Goal: Task Accomplishment & Management: Use online tool/utility

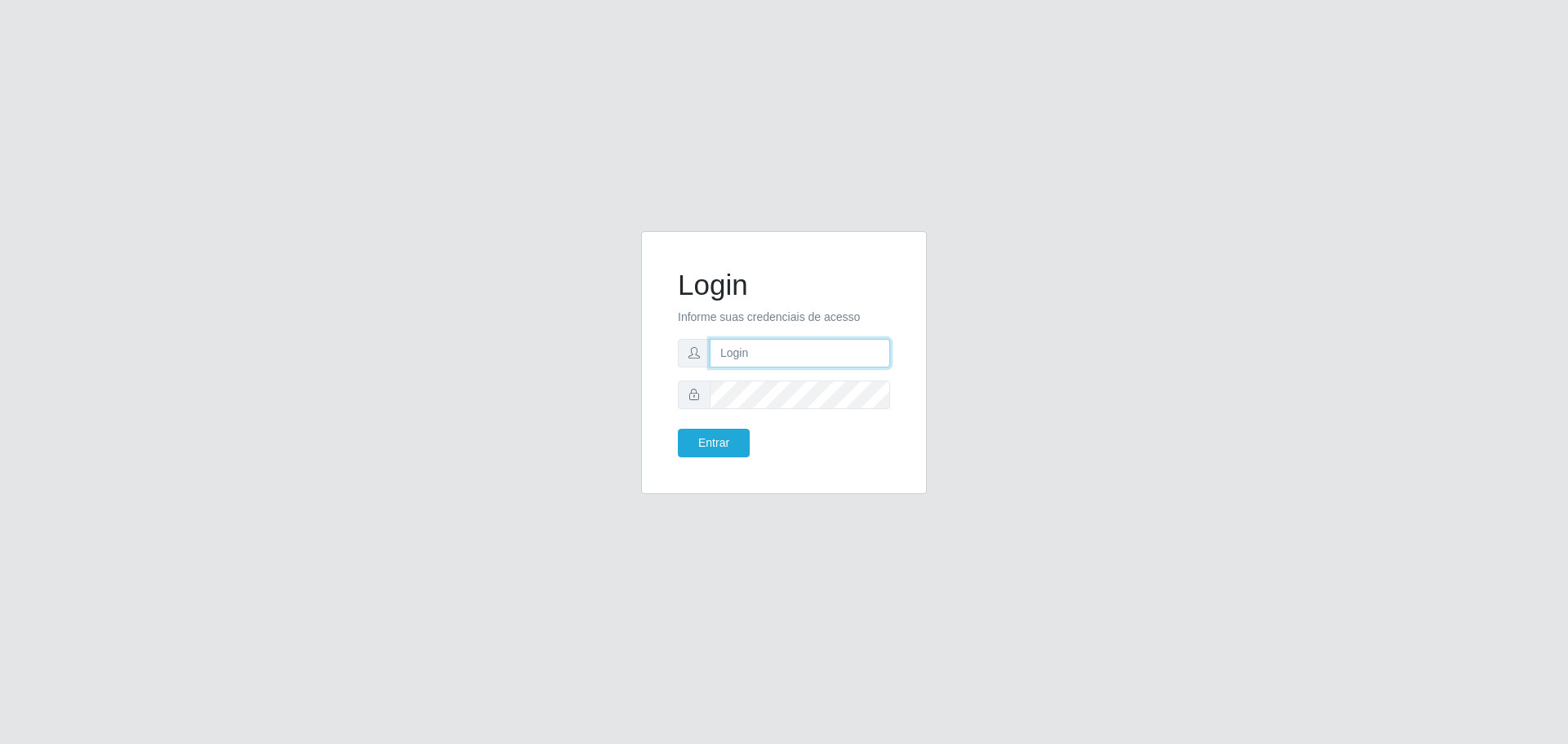
click at [757, 347] on input "text" at bounding box center [799, 353] width 180 height 29
type input "d"
type input "D"
type input "cleber@carone.com.br"
click at [723, 441] on button "Entrar" at bounding box center [714, 443] width 72 height 29
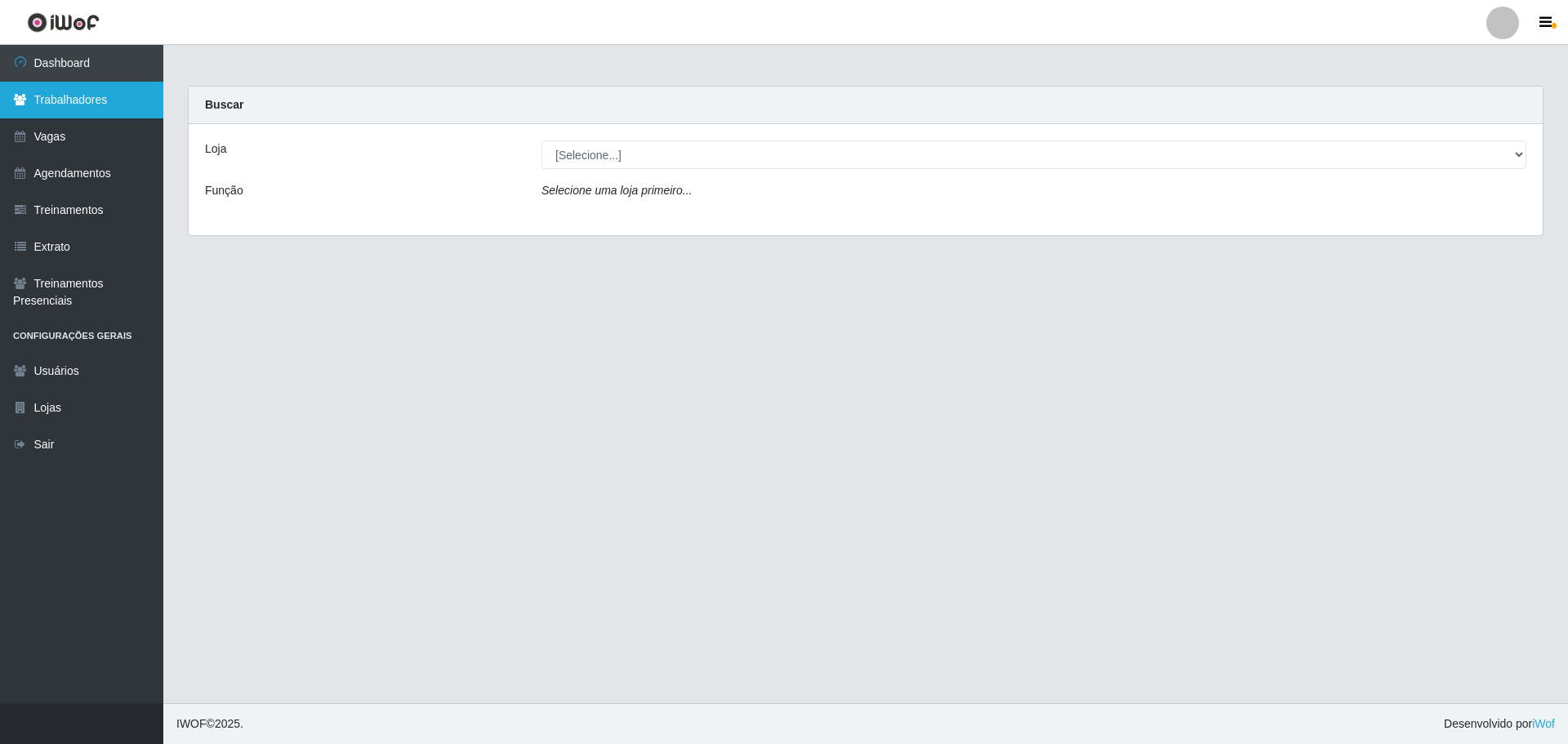
click at [84, 98] on link "Trabalhadores" at bounding box center [81, 100] width 163 height 37
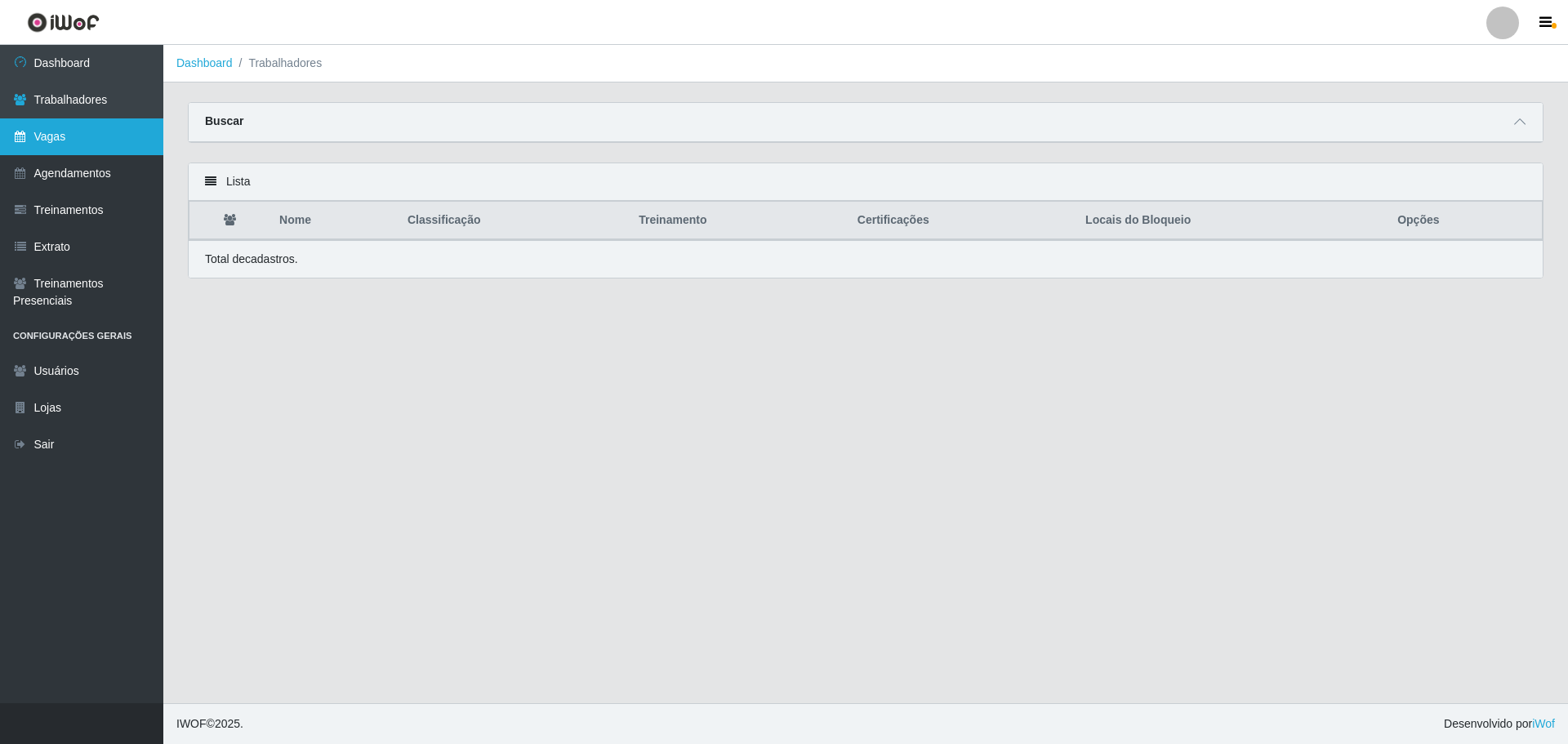
click at [56, 137] on link "Vagas" at bounding box center [81, 137] width 163 height 37
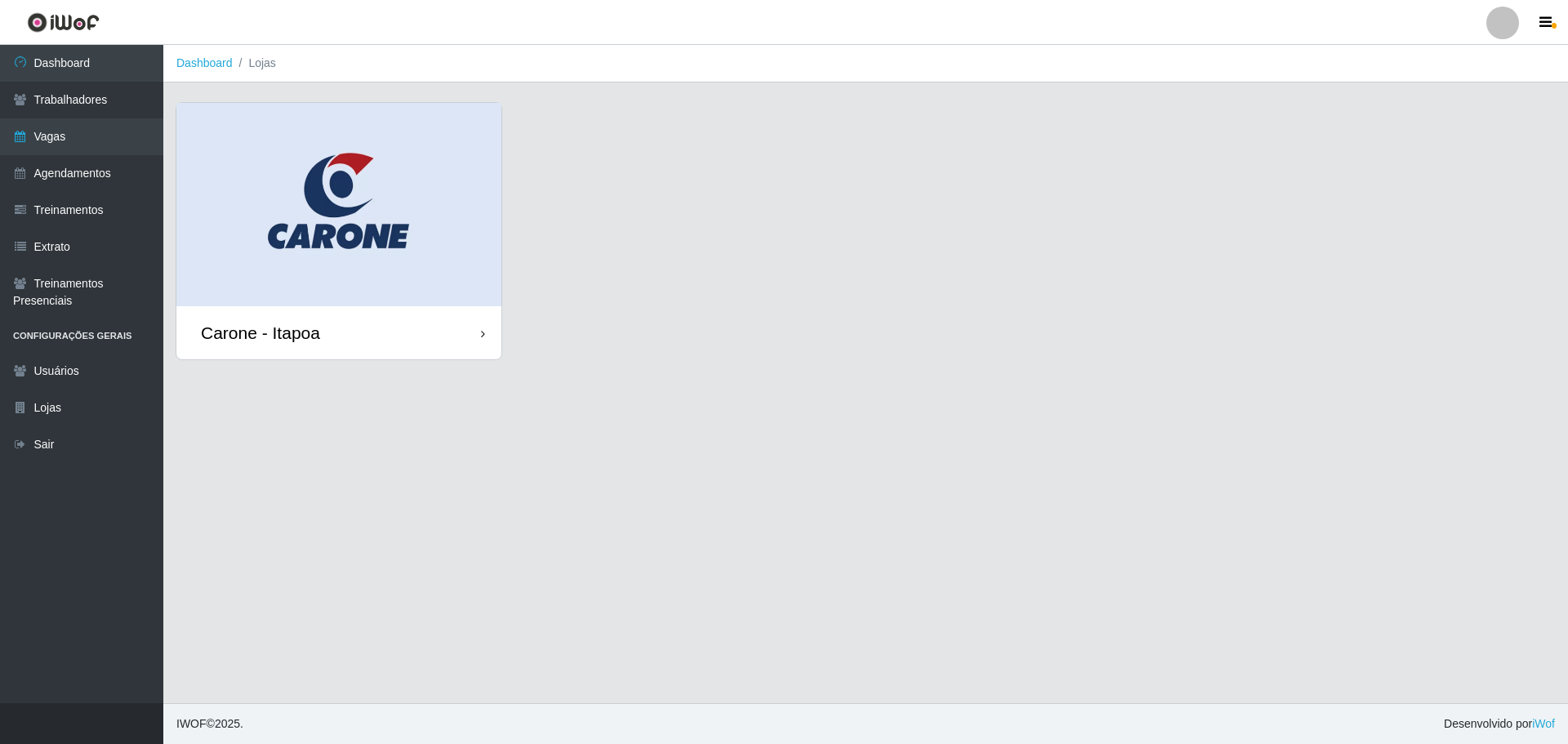
click at [482, 328] on icon at bounding box center [482, 334] width 4 height 12
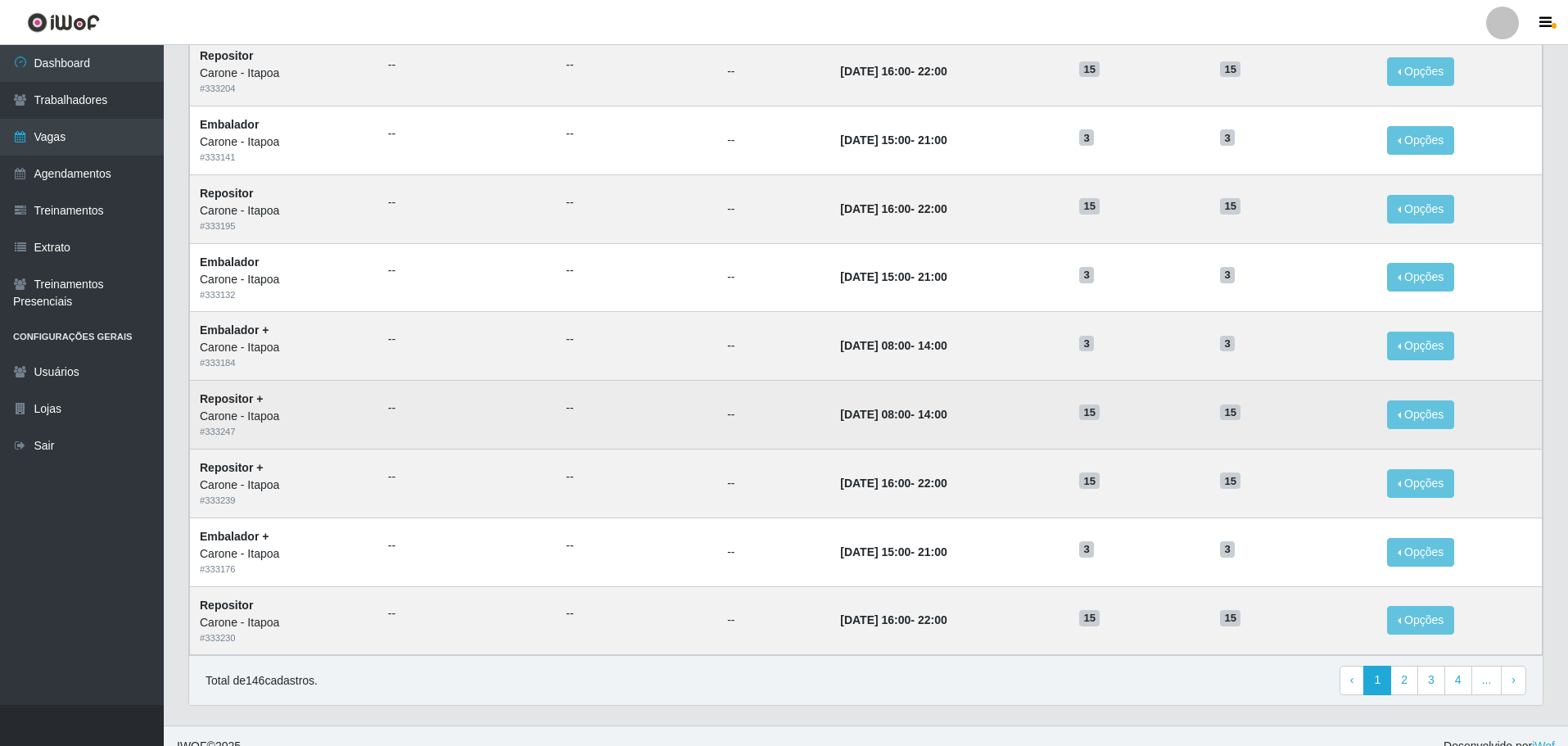
scroll to position [642, 0]
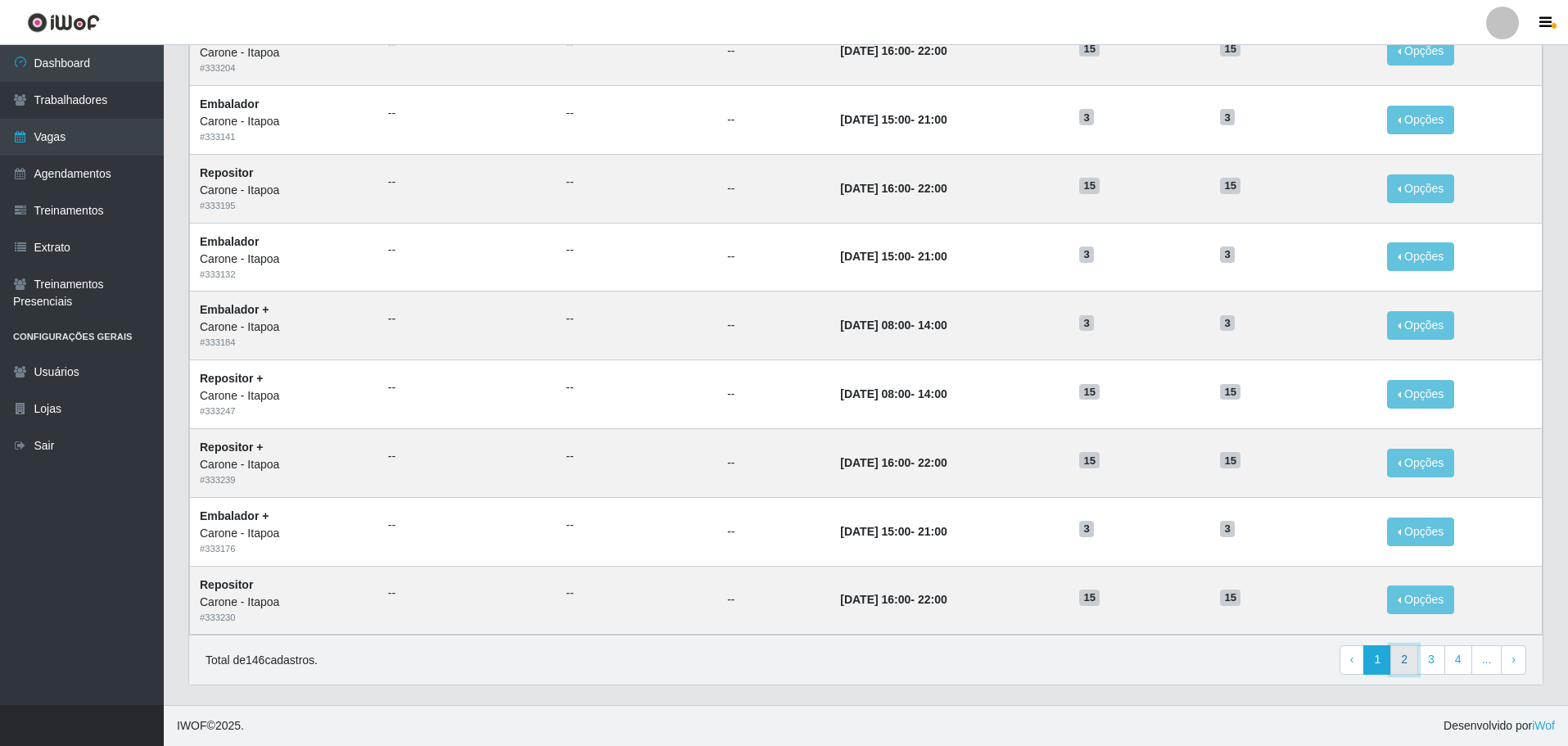
click at [1405, 663] on link "2" at bounding box center [1405, 660] width 28 height 30
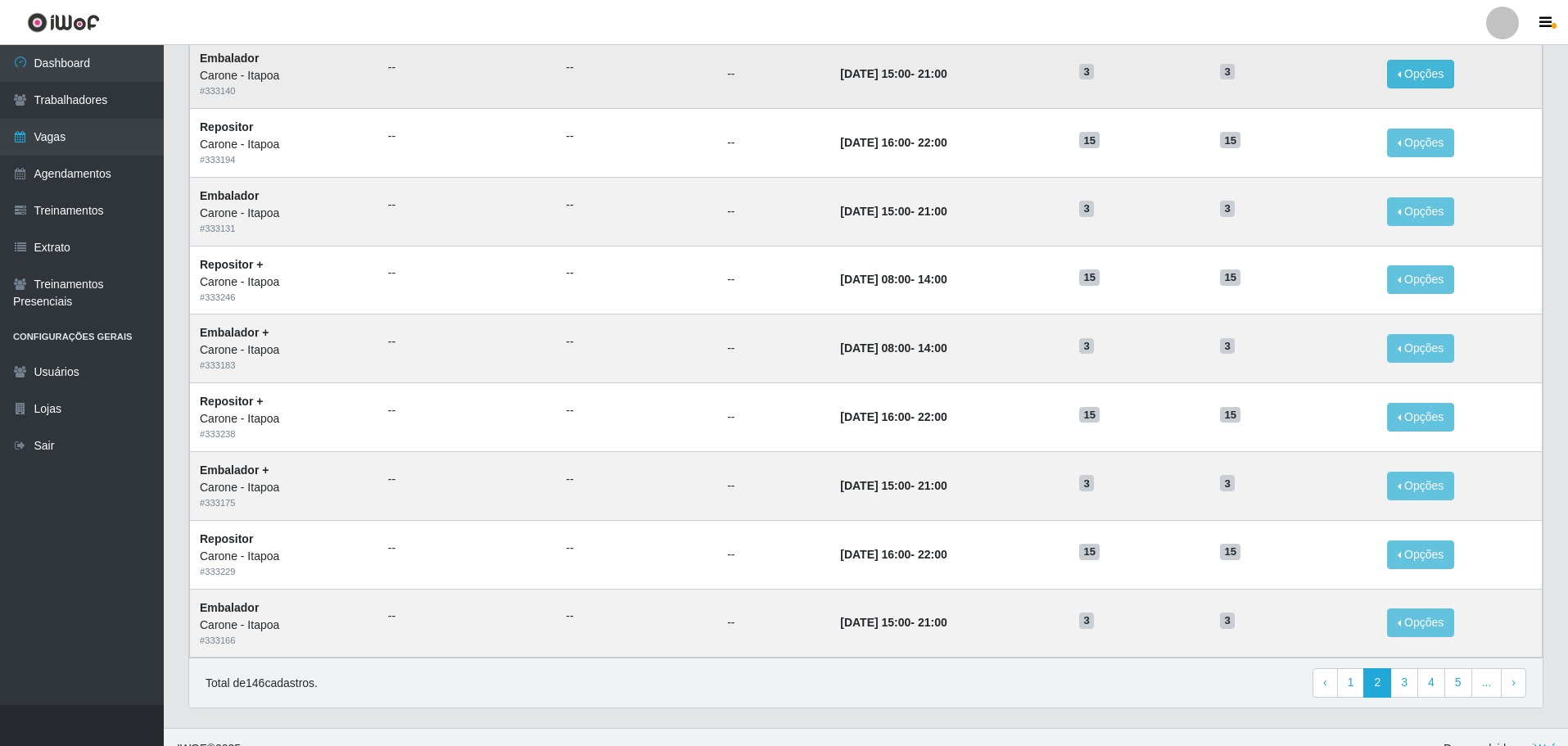
scroll to position [642, 0]
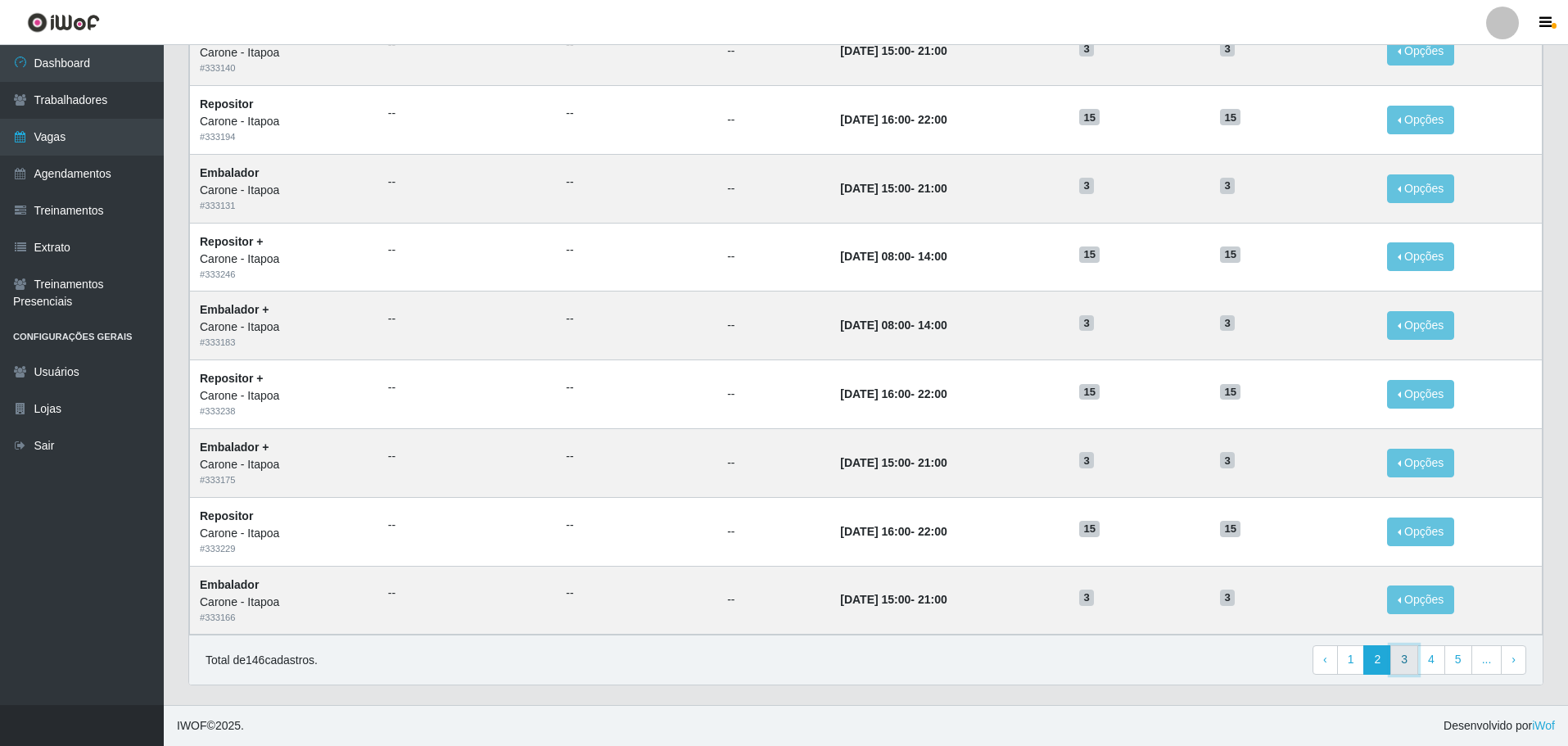
click at [1412, 663] on link "3" at bounding box center [1405, 660] width 28 height 30
click at [1301, 659] on span "‹" at bounding box center [1298, 659] width 4 height 13
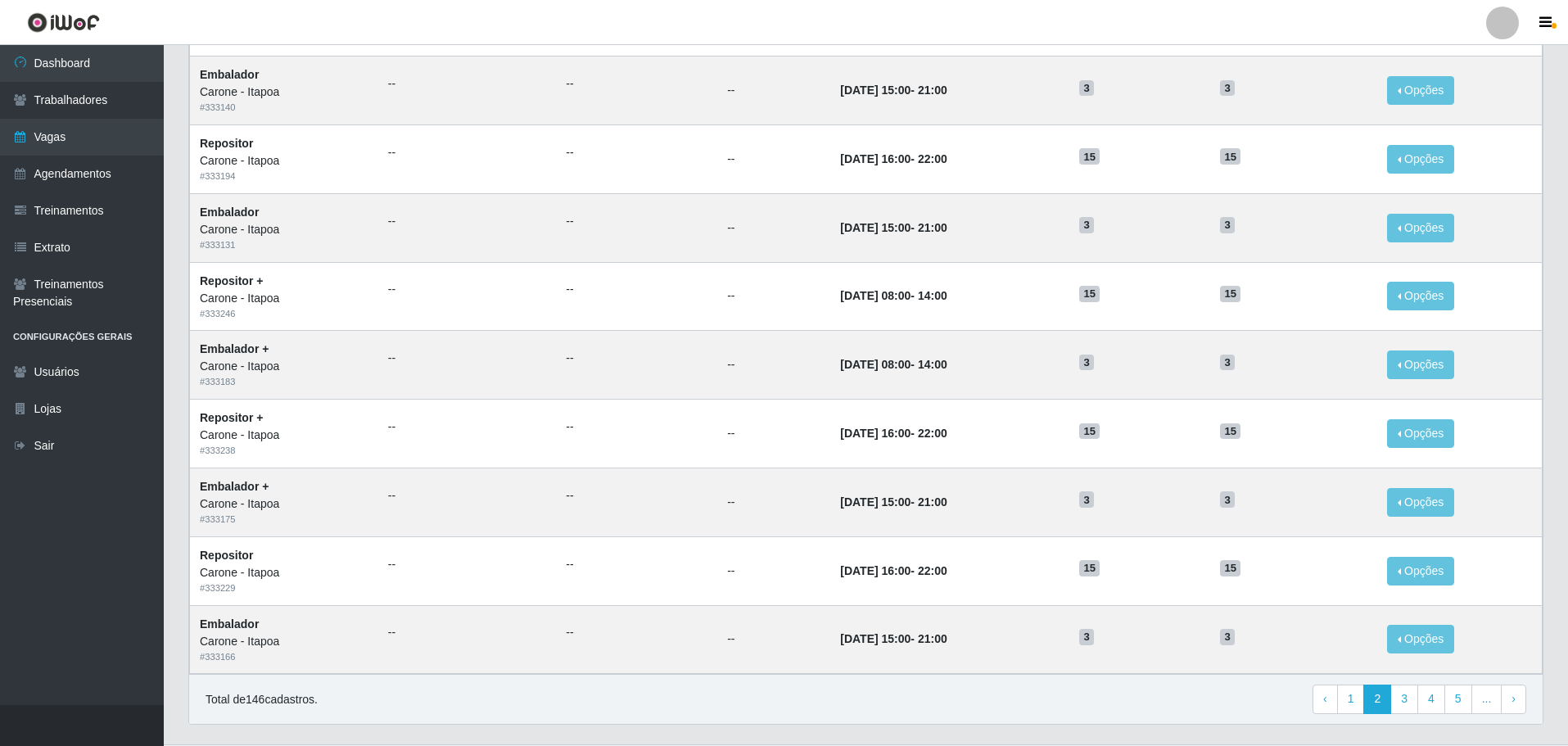
scroll to position [642, 0]
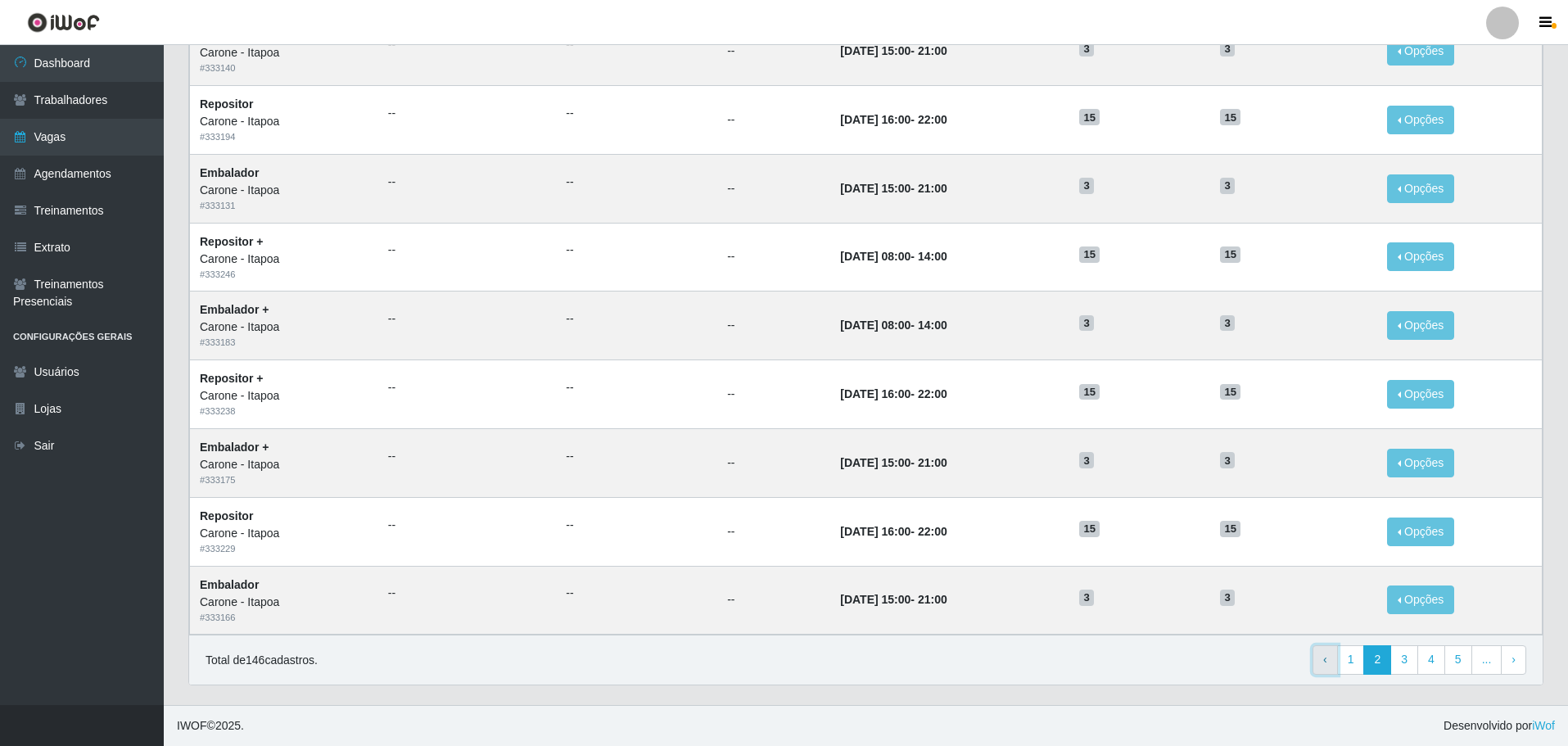
click at [1324, 662] on link "‹ Previous" at bounding box center [1325, 660] width 26 height 30
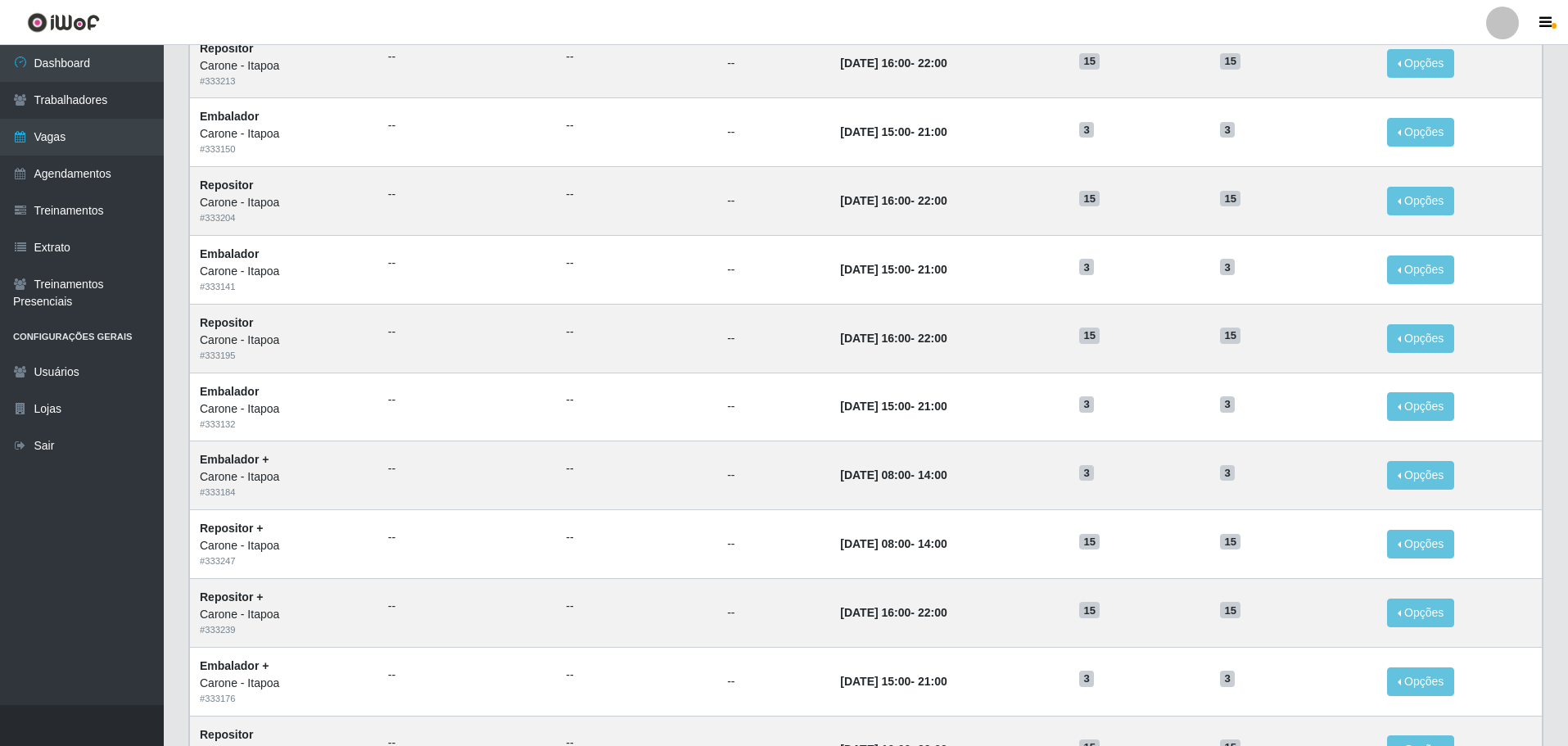
scroll to position [642, 0]
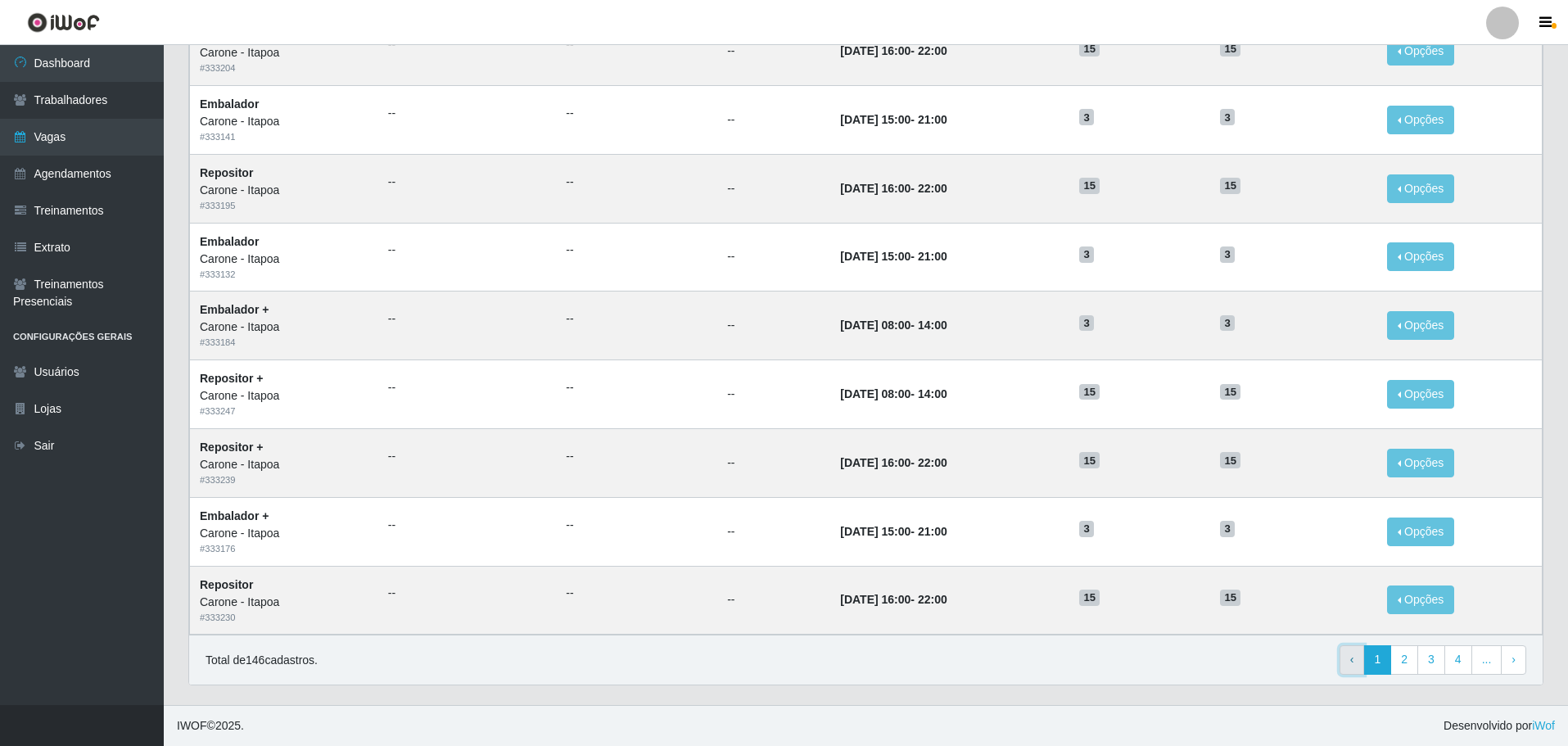
click at [1354, 662] on span "‹" at bounding box center [1352, 659] width 4 height 13
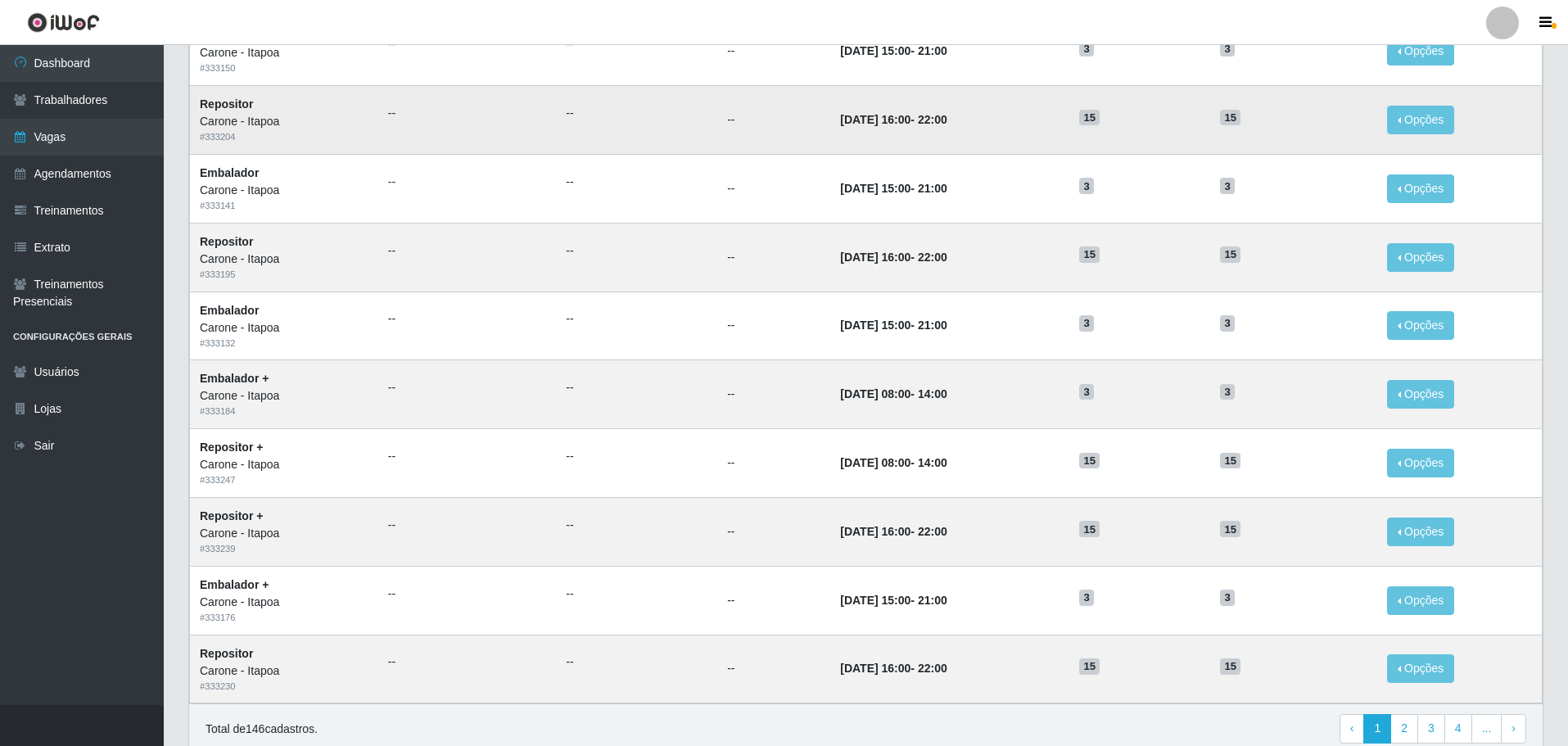
scroll to position [642, 0]
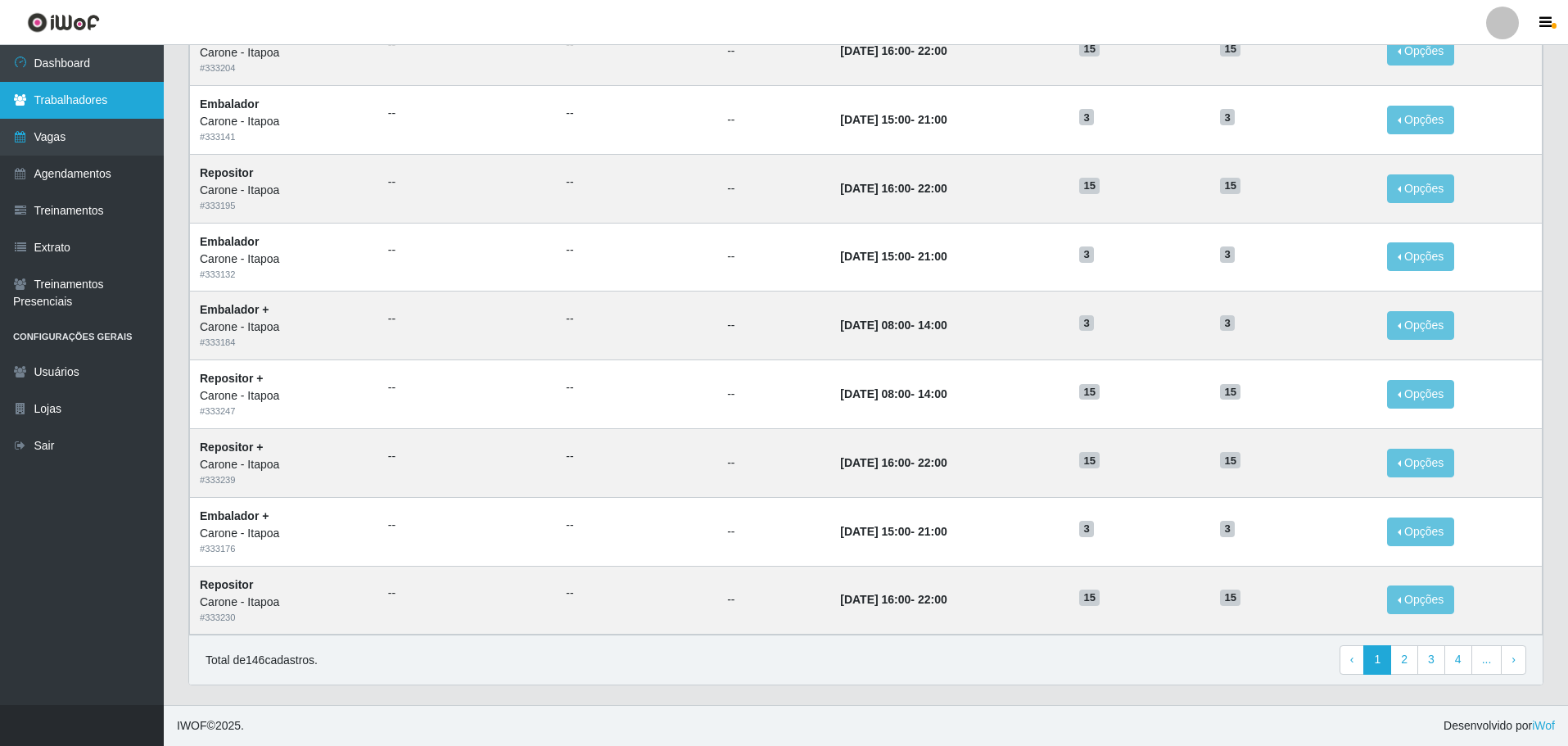
click at [80, 94] on link "Trabalhadores" at bounding box center [82, 100] width 163 height 37
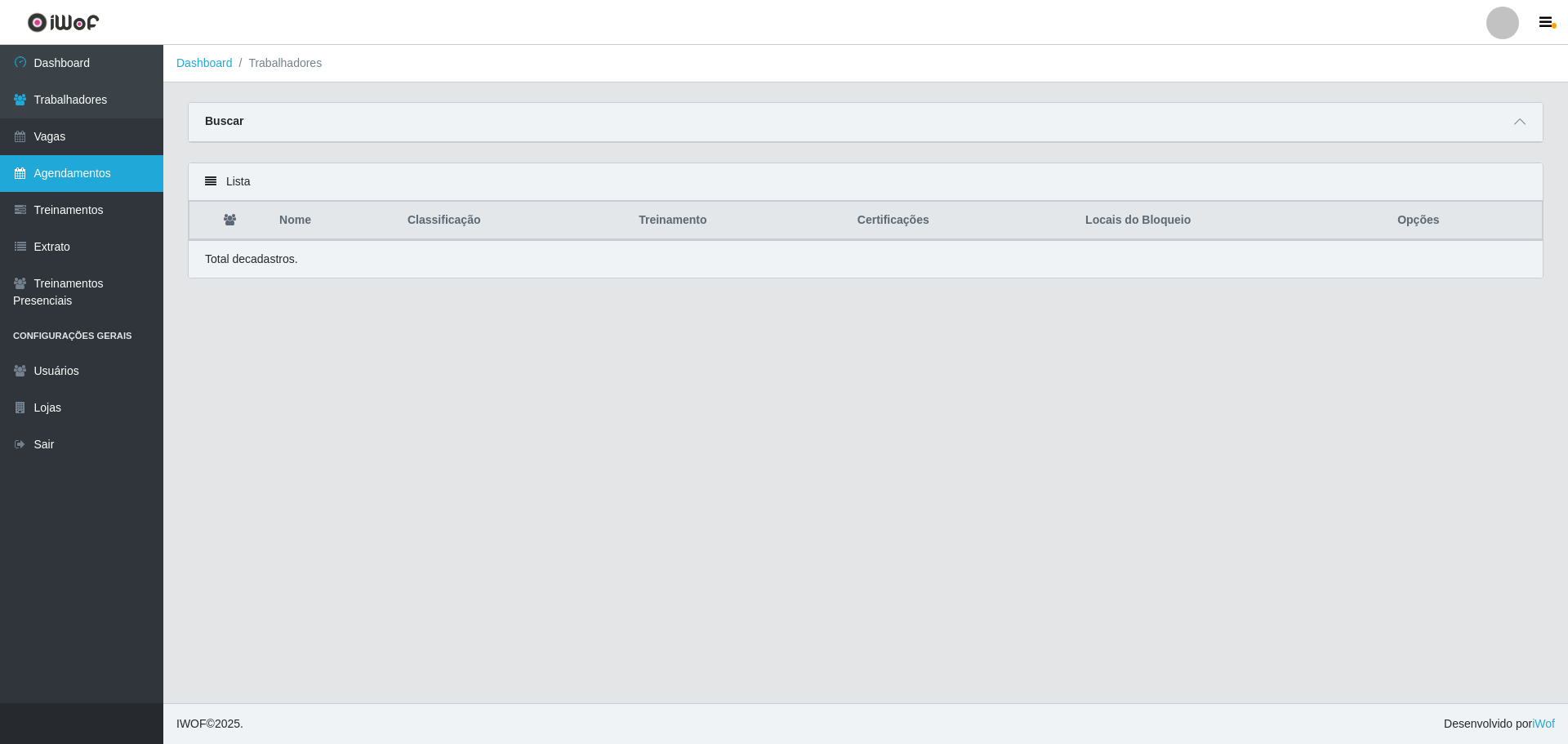
click at [64, 172] on link "Agendamentos" at bounding box center [81, 174] width 163 height 37
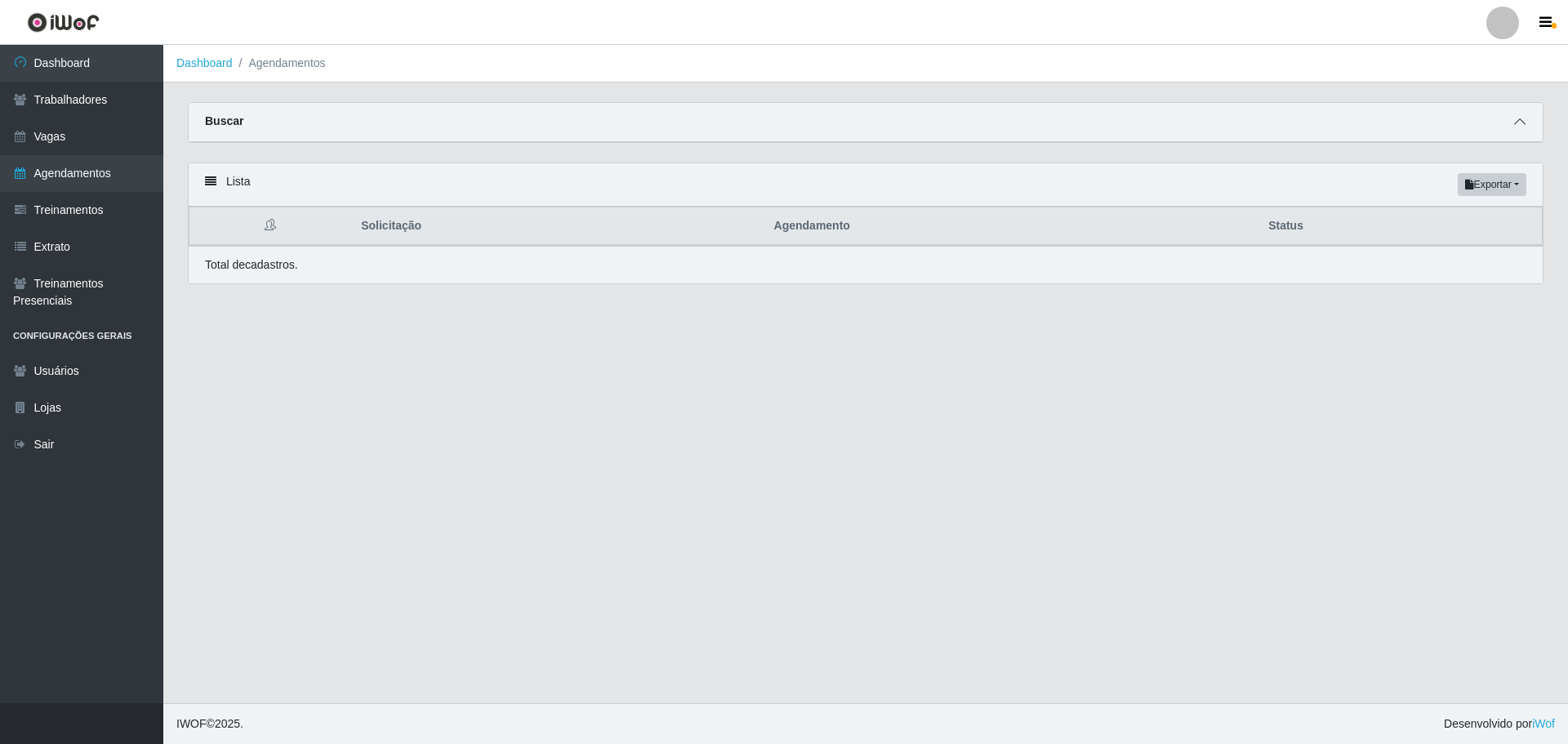
click at [1523, 123] on icon at bounding box center [1519, 122] width 12 height 12
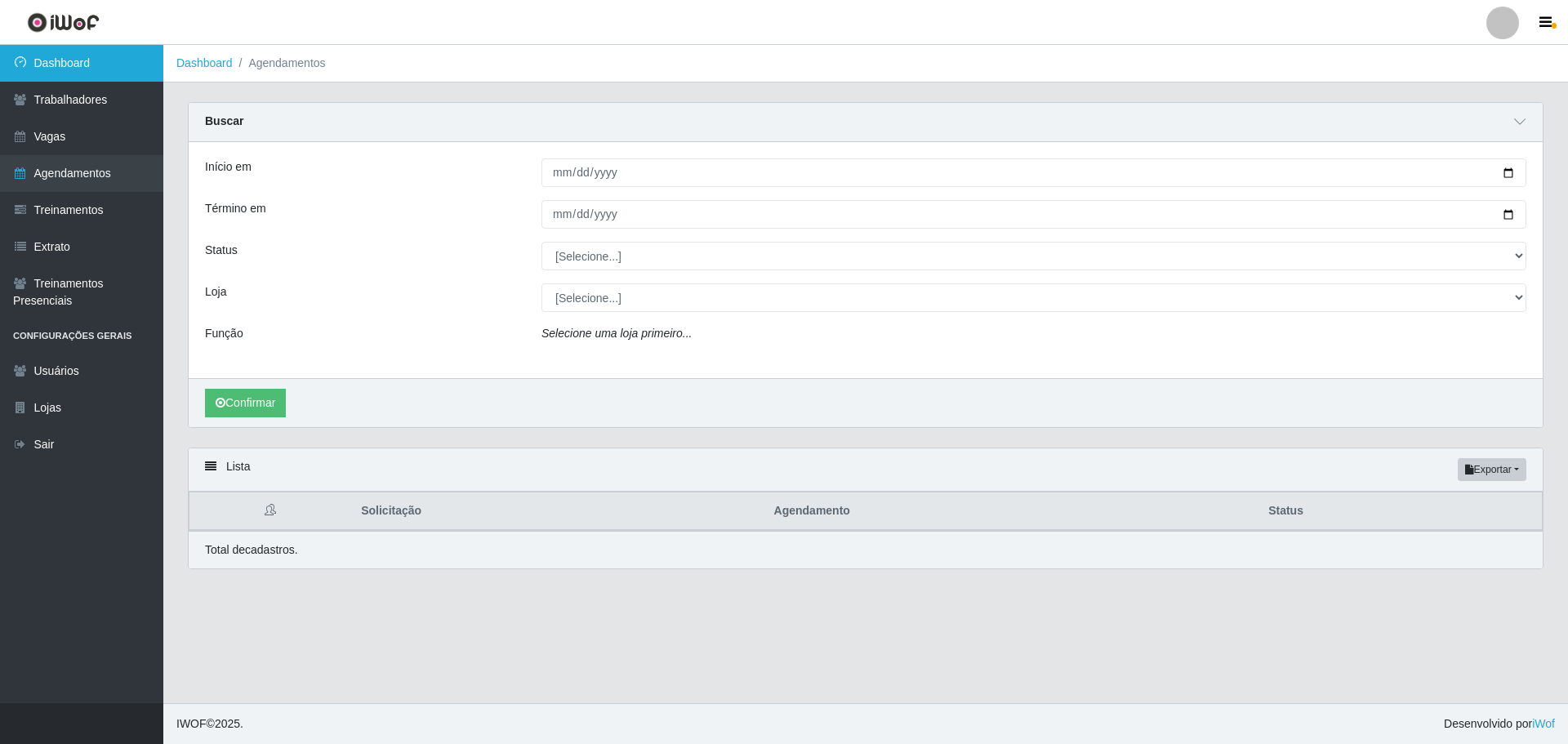
click at [64, 52] on link "Dashboard" at bounding box center [81, 63] width 163 height 37
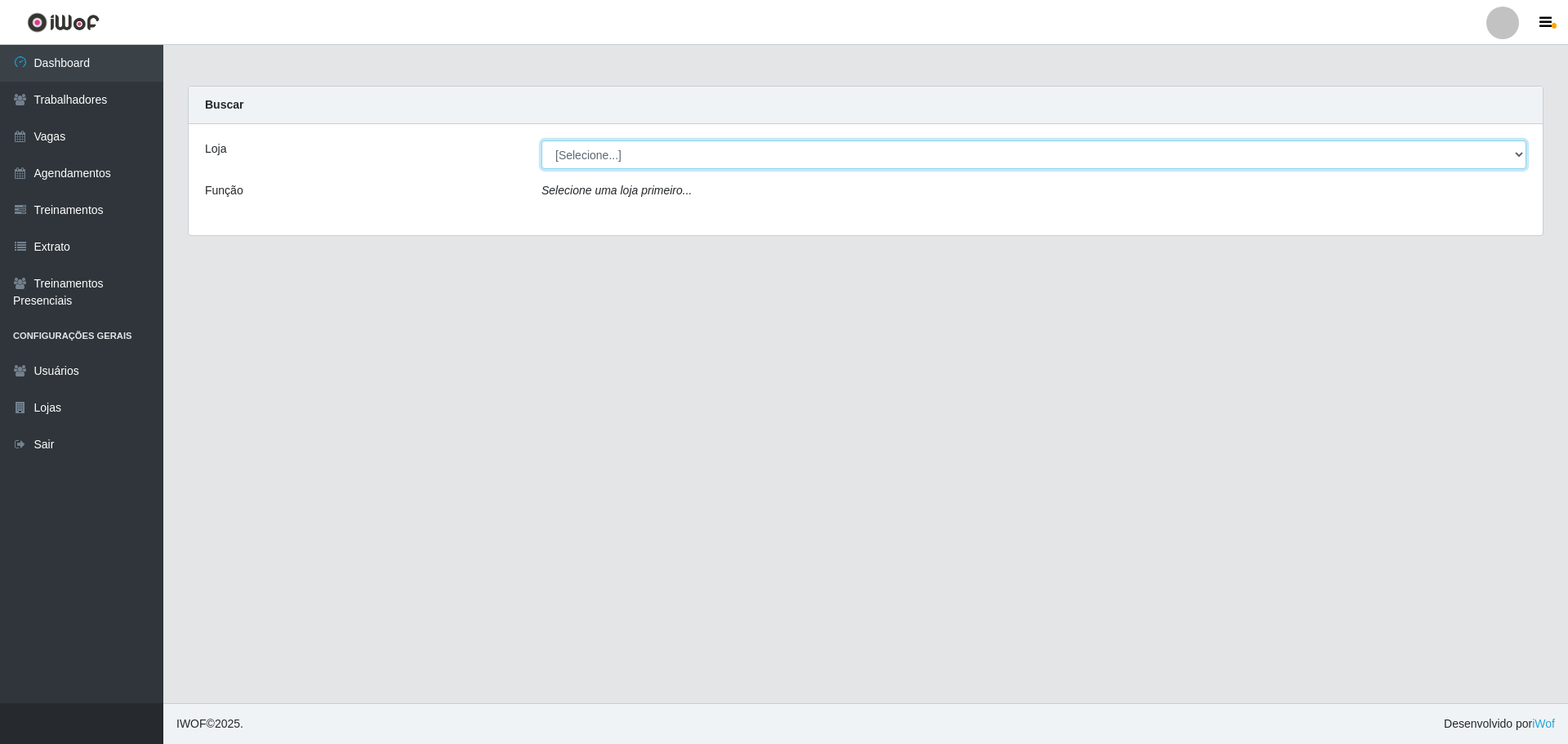
click at [1520, 151] on select "[Selecione...] [PERSON_NAME] - [GEOGRAPHIC_DATA]" at bounding box center [1034, 155] width 985 height 29
select select "506"
click at [542, 141] on select "[Selecione...] [PERSON_NAME] - [GEOGRAPHIC_DATA]" at bounding box center [1034, 155] width 985 height 29
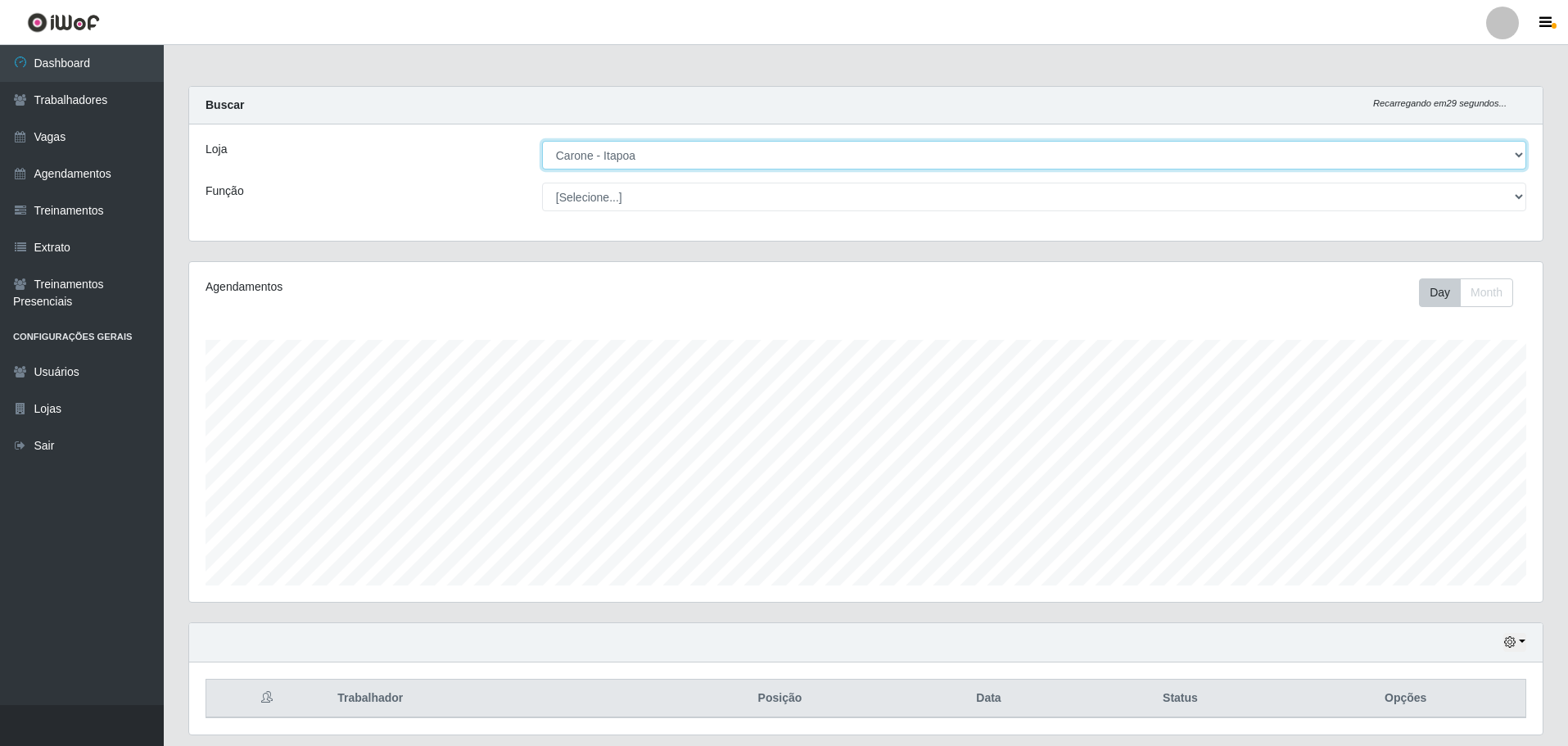
scroll to position [340, 1353]
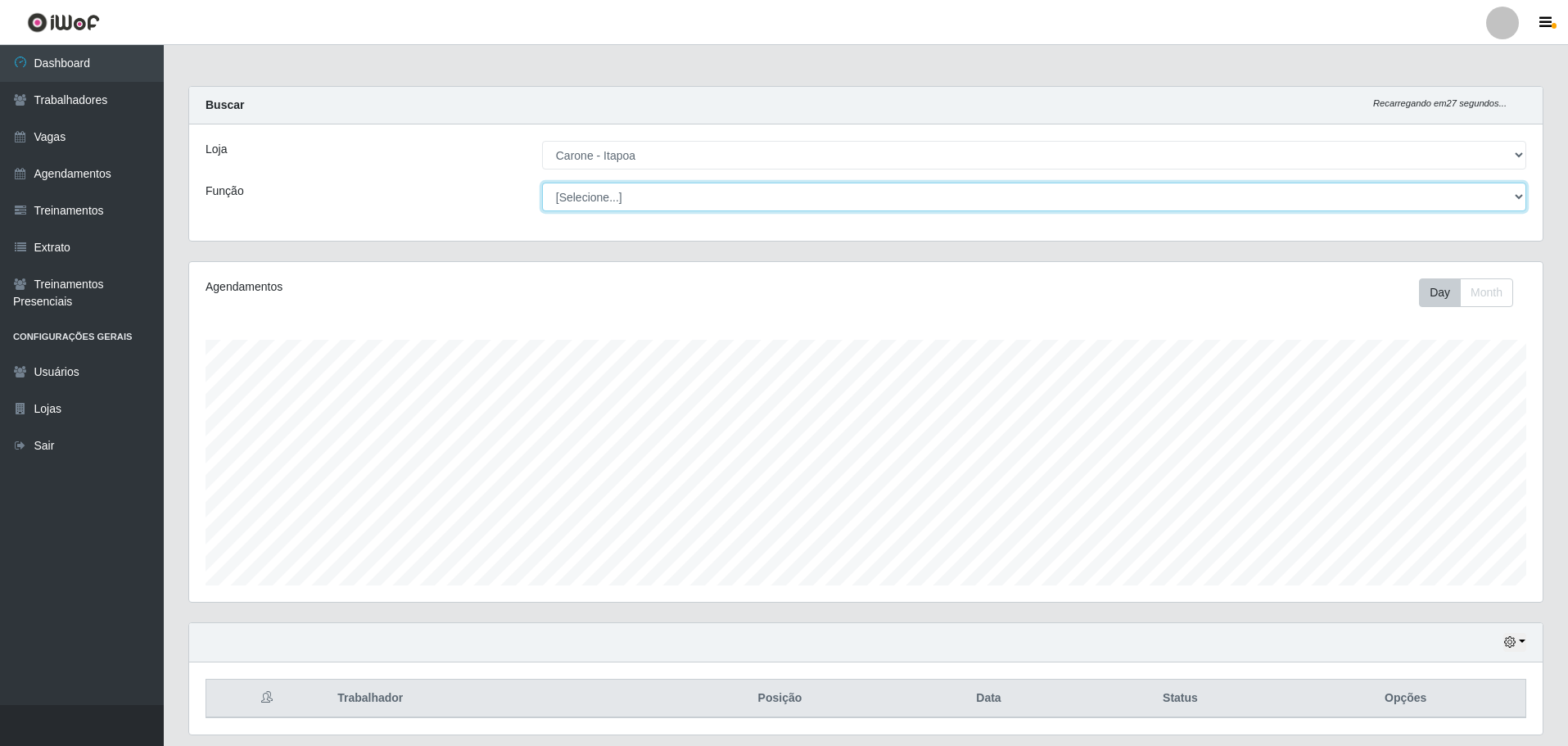
click at [1519, 201] on select "[Selecione...] Embalador Embalador + Embalador ++ Repositor Repositor + Reposit…" at bounding box center [1034, 196] width 985 height 29
click at [542, 182] on select "[Selecione...] Embalador Embalador + Embalador ++ Repositor Repositor + Reposit…" at bounding box center [1034, 196] width 985 height 29
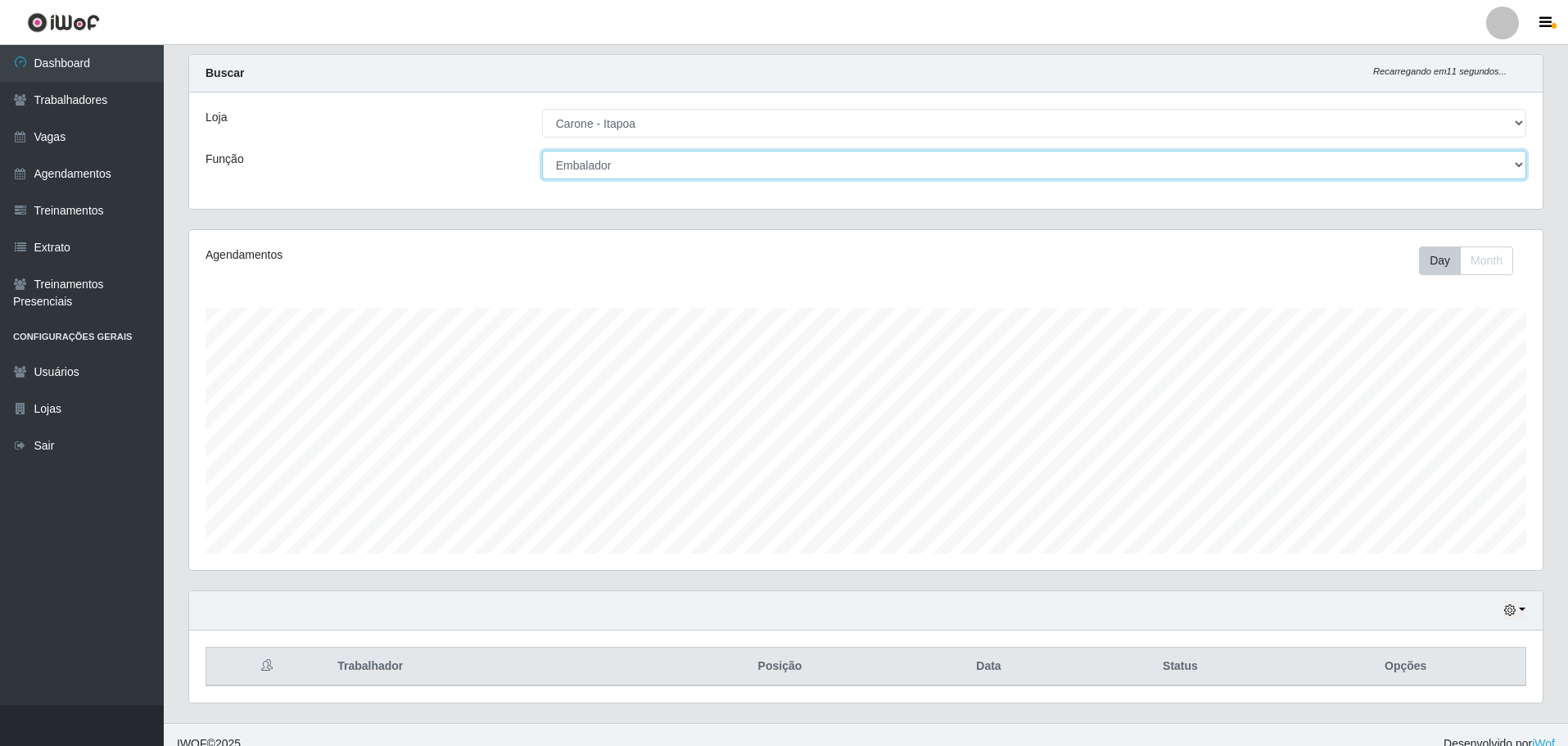
scroll to position [50, 0]
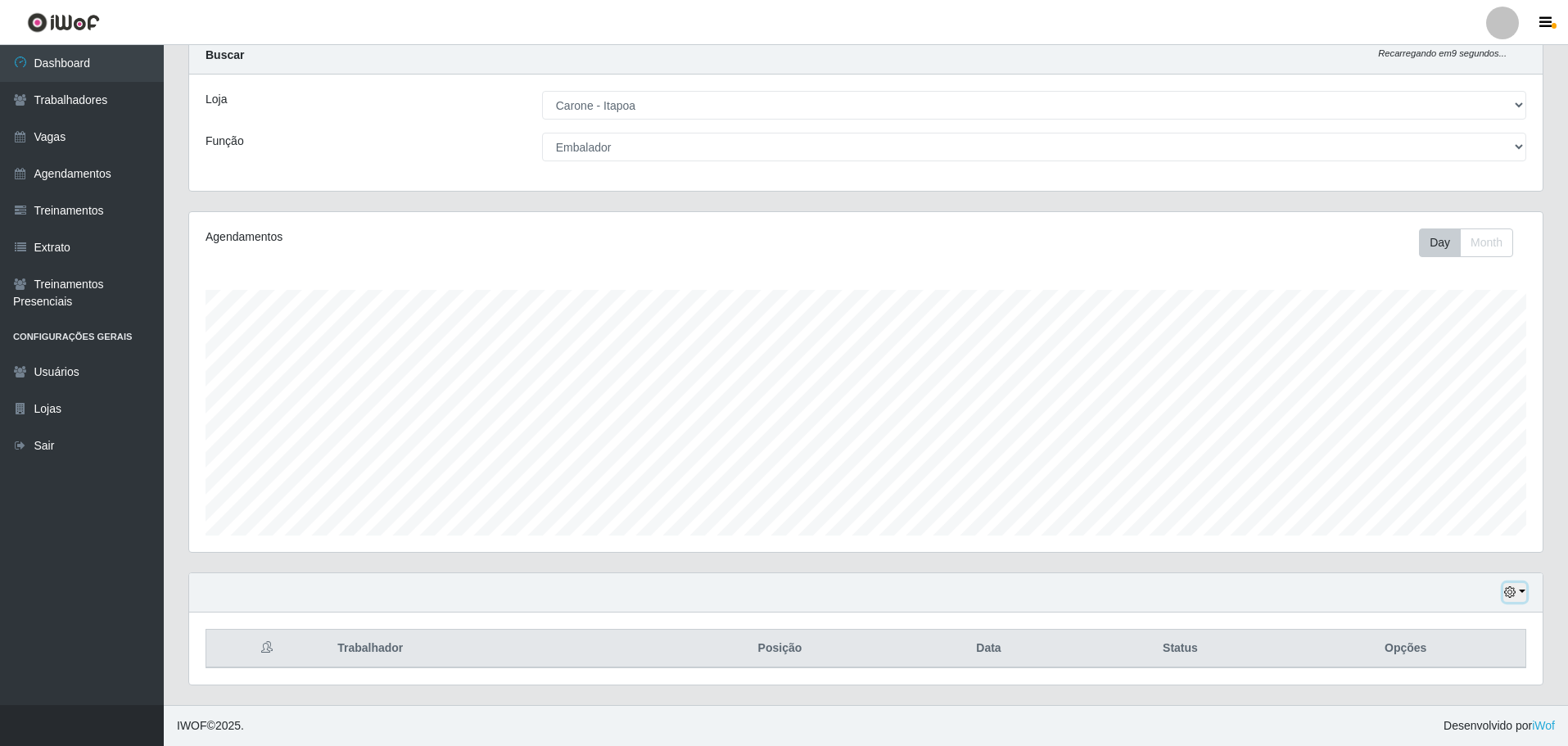
click at [1519, 593] on button "button" at bounding box center [1515, 592] width 23 height 19
click at [1429, 527] on button "1 Semana" at bounding box center [1461, 531] width 130 height 35
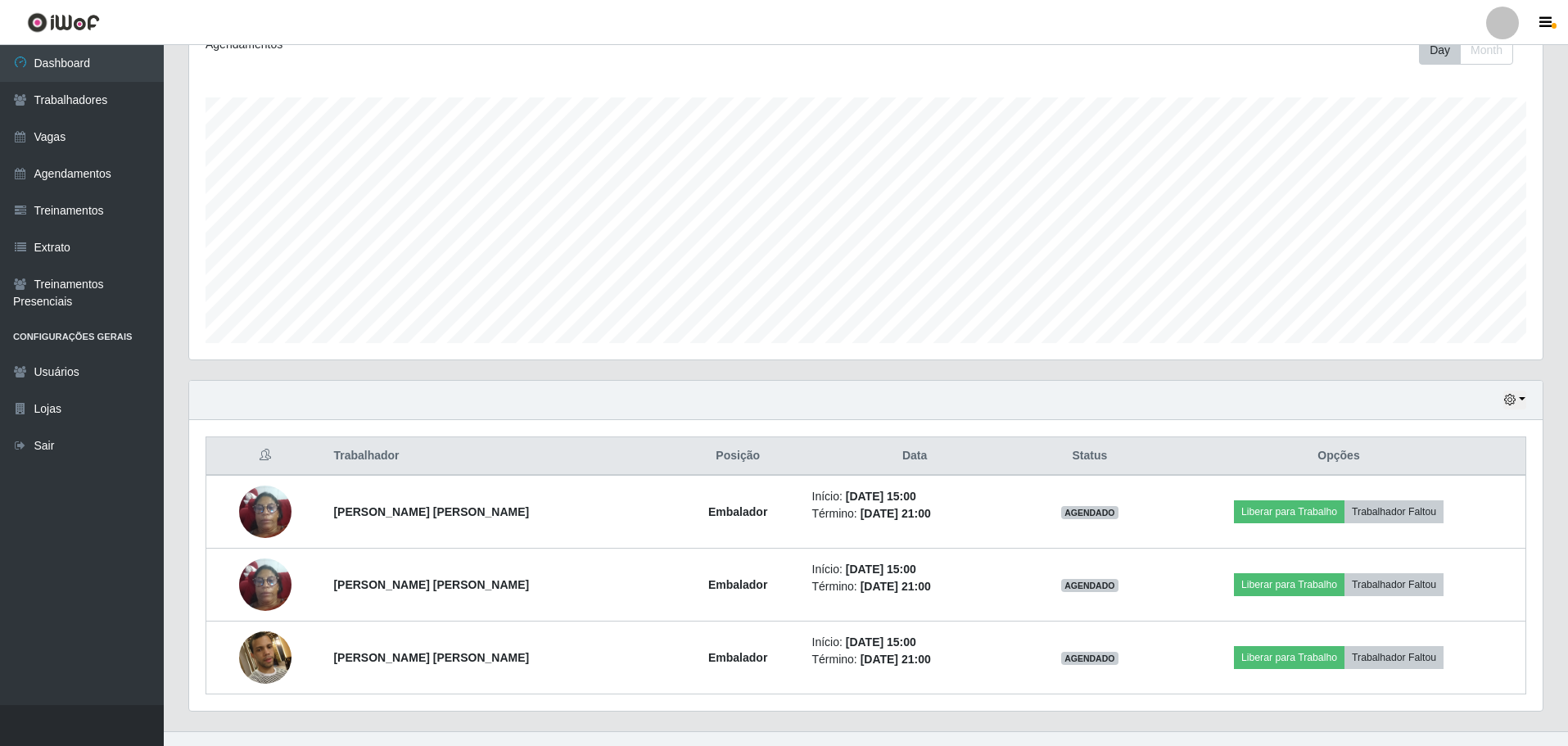
scroll to position [268, 0]
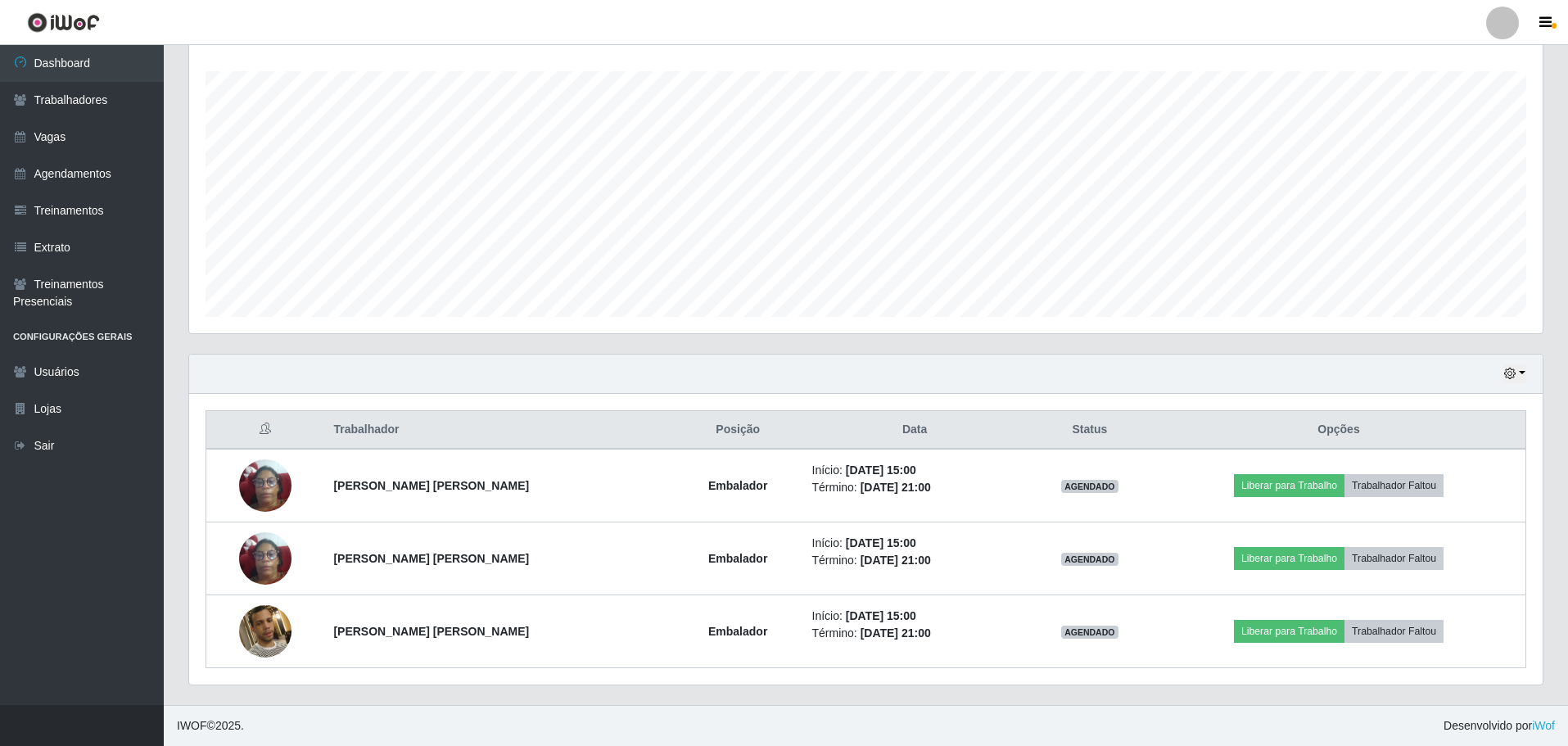
click at [1189, 718] on footer "IWOF © 2025 . Desenvolvido por iWof" at bounding box center [866, 725] width 1405 height 41
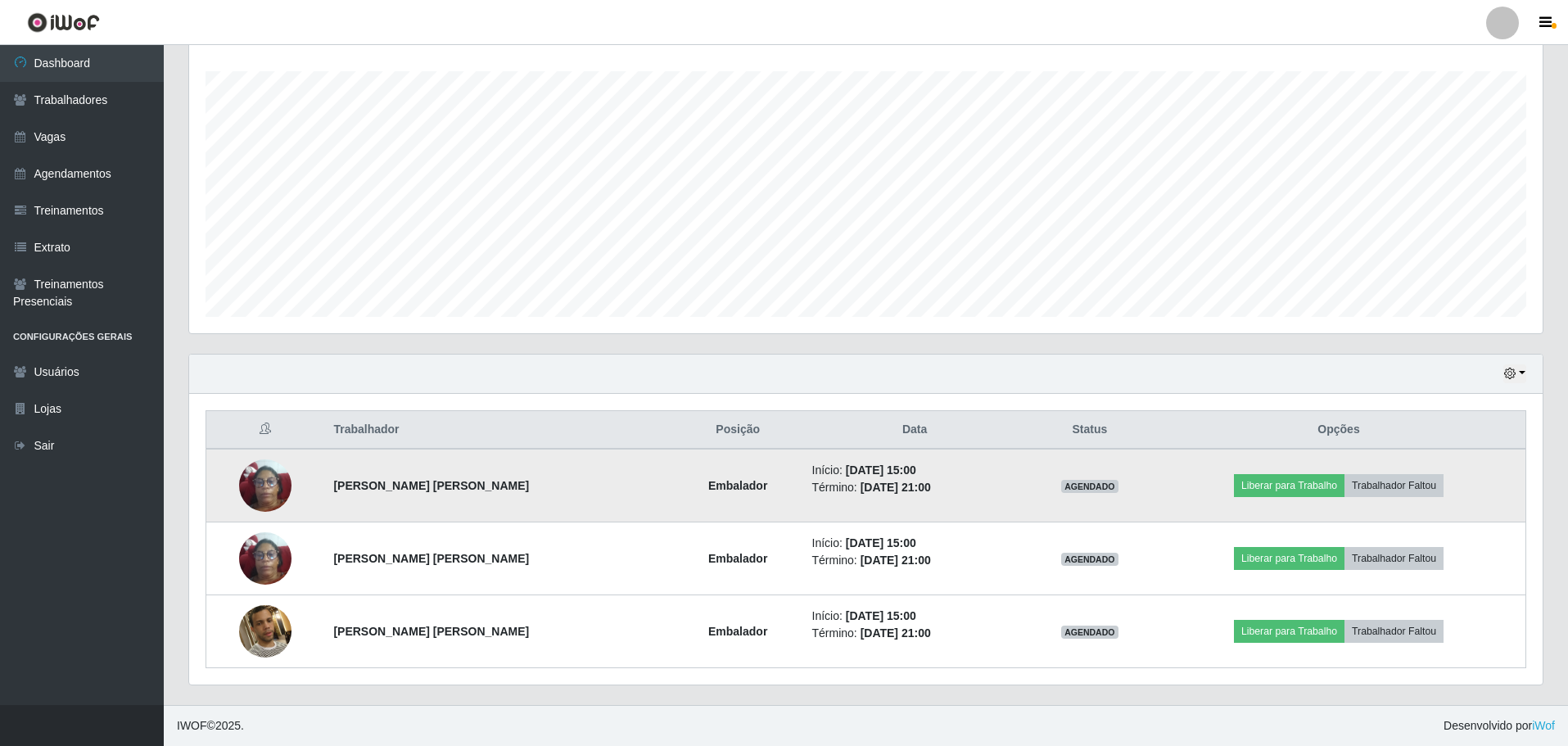
click at [245, 482] on img at bounding box center [265, 485] width 52 height 69
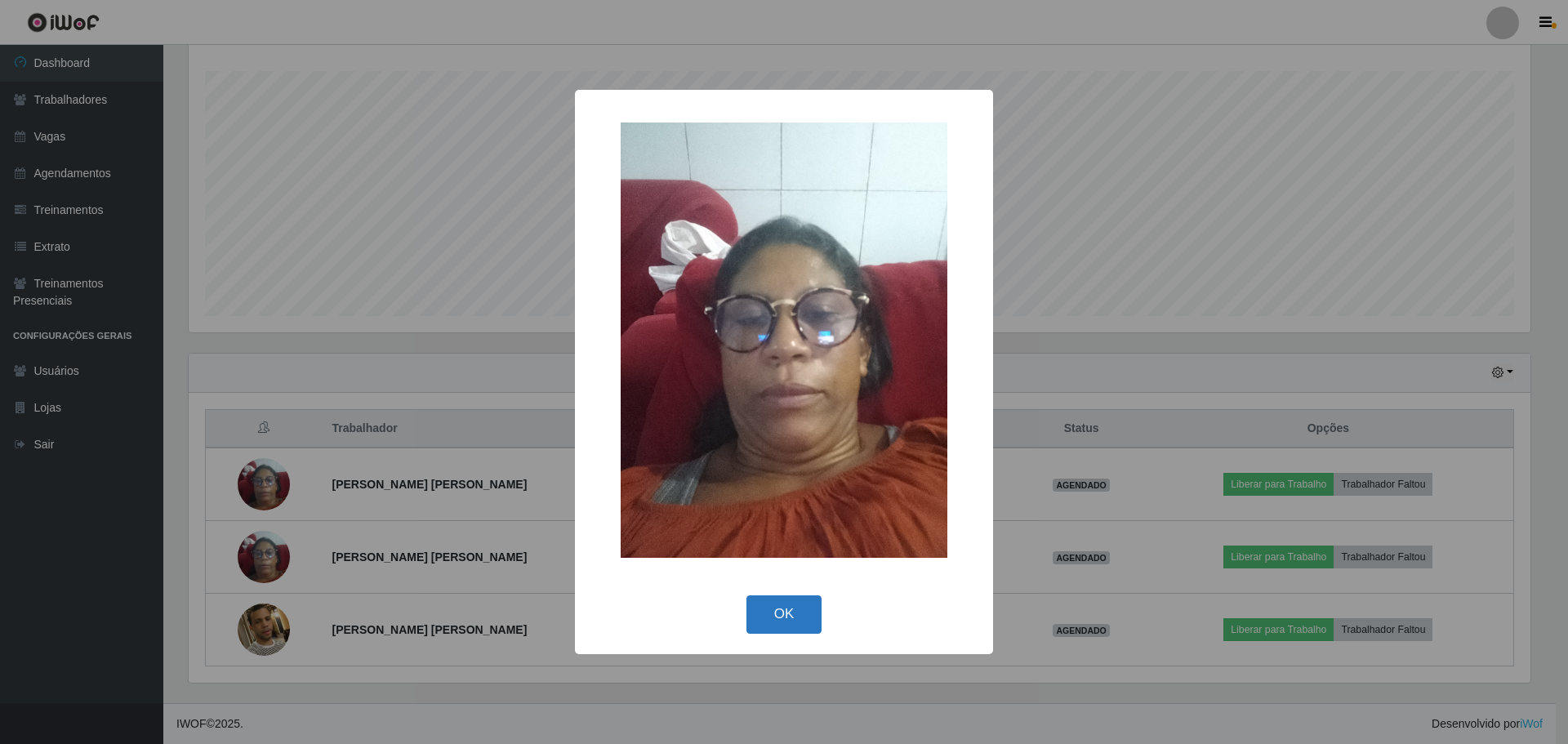
click at [812, 595] on button "OK" at bounding box center [784, 614] width 76 height 39
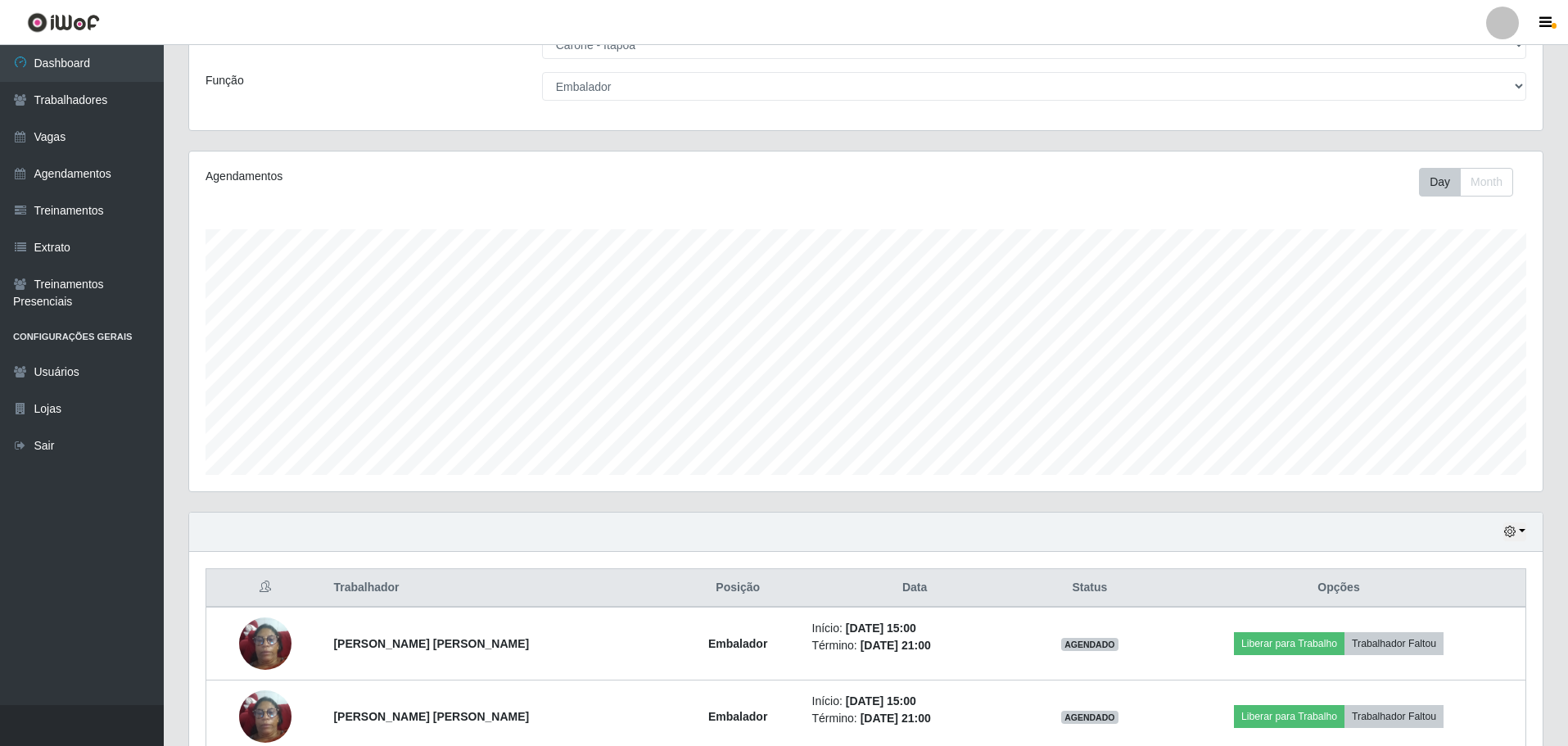
scroll to position [0, 0]
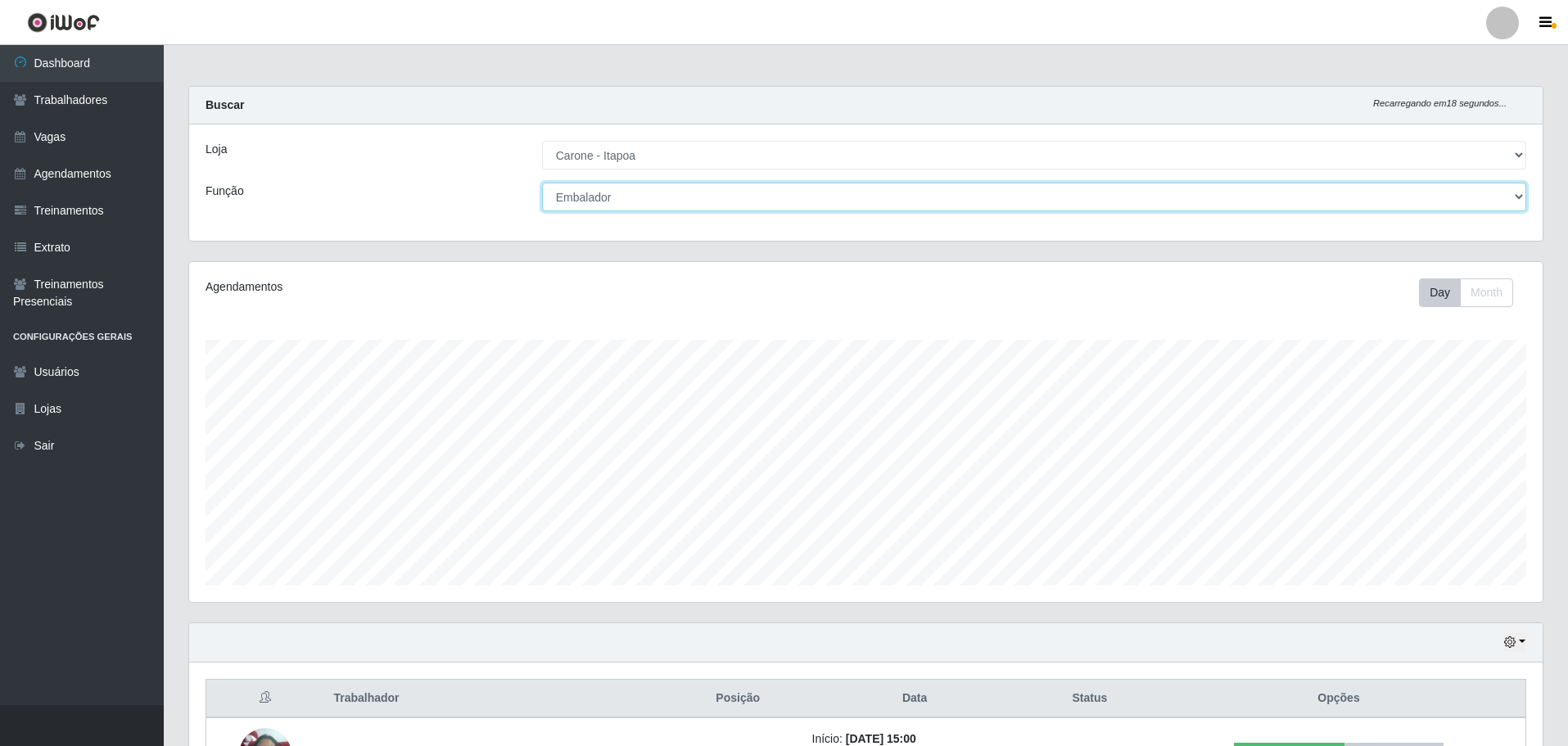
click at [1520, 195] on select "[Selecione...] Embalador Embalador + Embalador ++ Repositor Repositor + Reposit…" at bounding box center [1034, 196] width 985 height 29
click at [542, 182] on select "[Selecione...] Embalador Embalador + Embalador ++ Repositor Repositor + Reposit…" at bounding box center [1034, 196] width 985 height 29
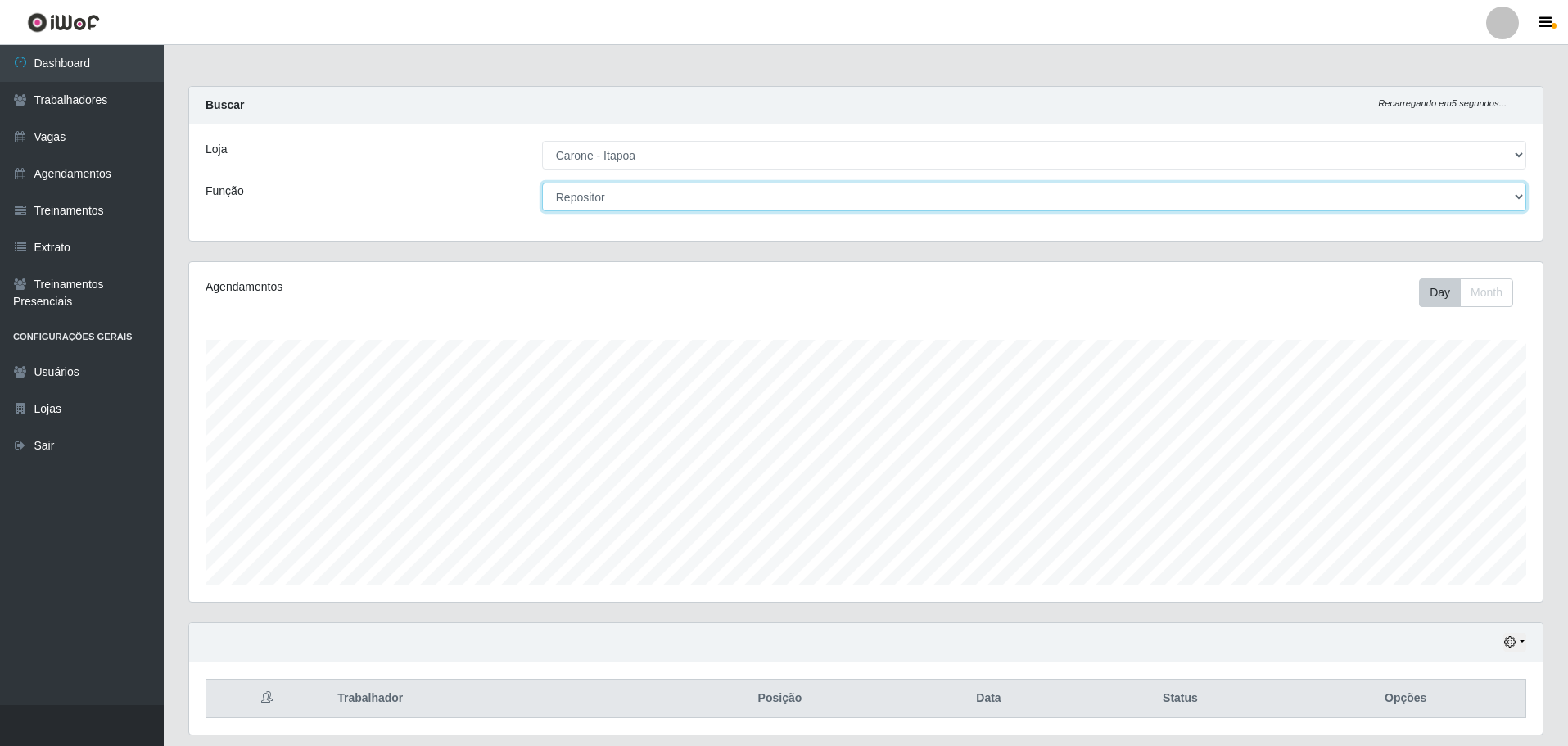
click at [1518, 192] on select "[Selecione...] Embalador Embalador + Embalador ++ Repositor Repositor + Reposit…" at bounding box center [1034, 196] width 985 height 29
click at [542, 182] on select "[Selecione...] Embalador Embalador + Embalador ++ Repositor Repositor + Reposit…" at bounding box center [1034, 196] width 985 height 29
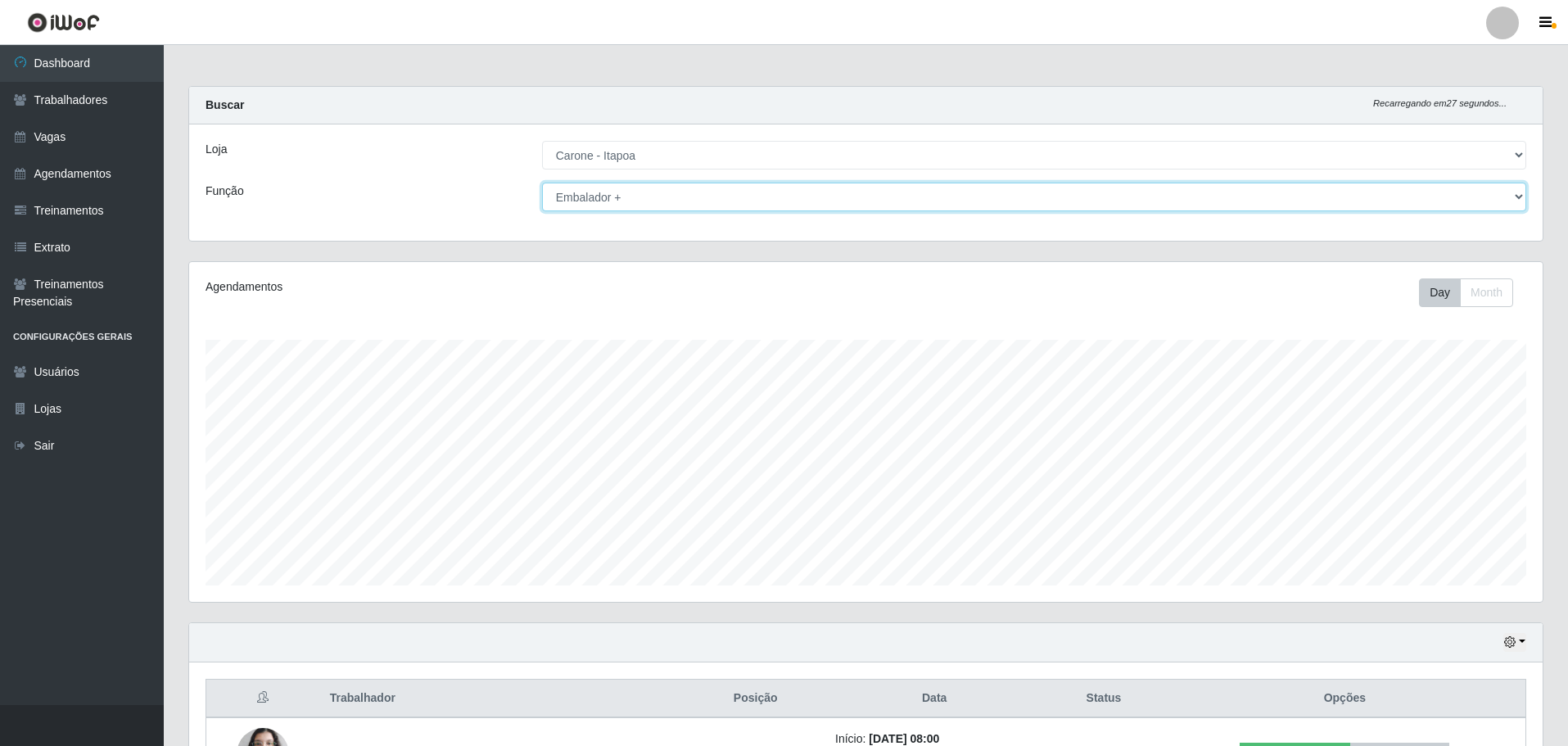
click at [1524, 191] on select "[Selecione...] Embalador Embalador + Embalador ++ Repositor Repositor + Reposit…" at bounding box center [1034, 196] width 985 height 29
click at [542, 182] on select "[Selecione...] Embalador Embalador + Embalador ++ Repositor Repositor + Reposit…" at bounding box center [1034, 196] width 985 height 29
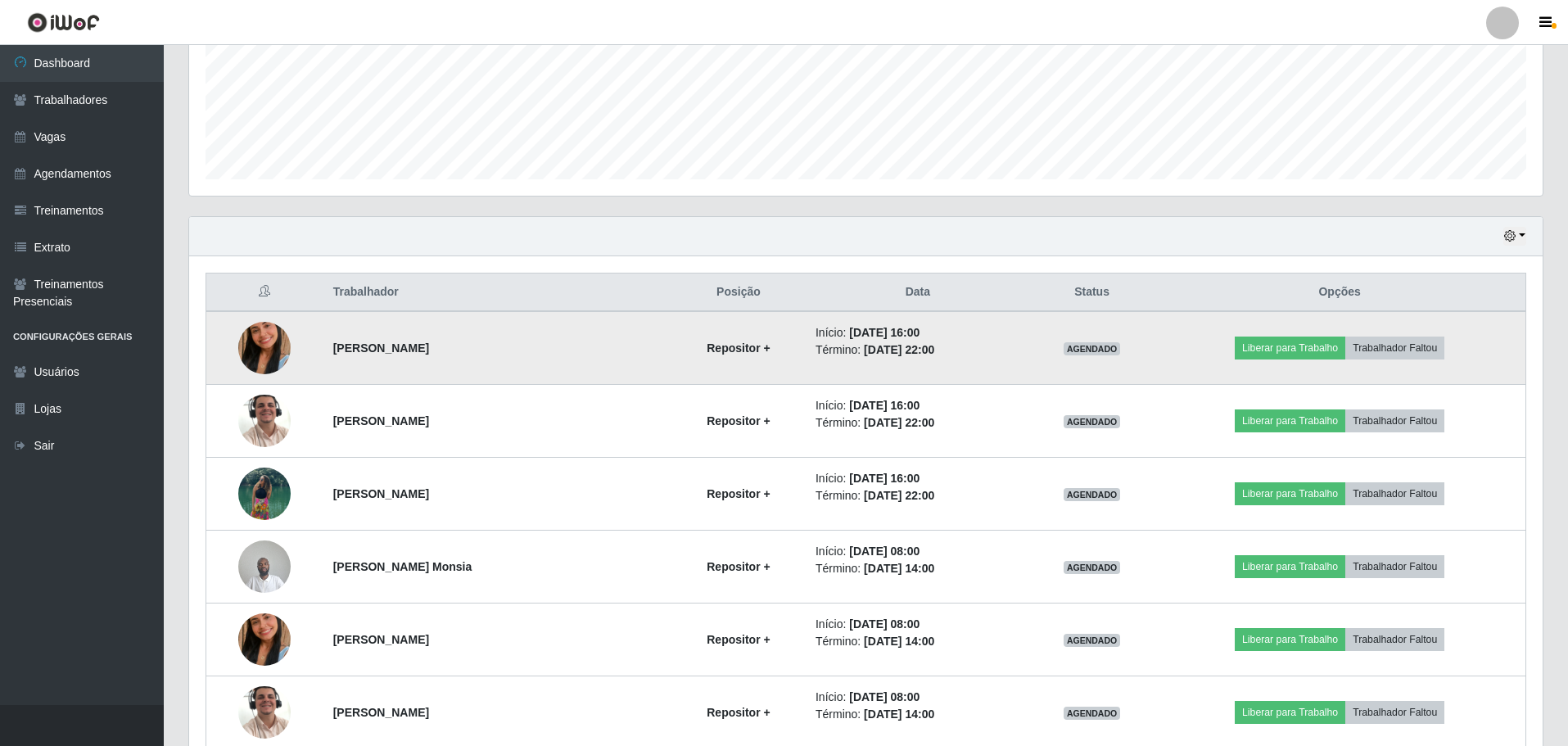
scroll to position [409, 0]
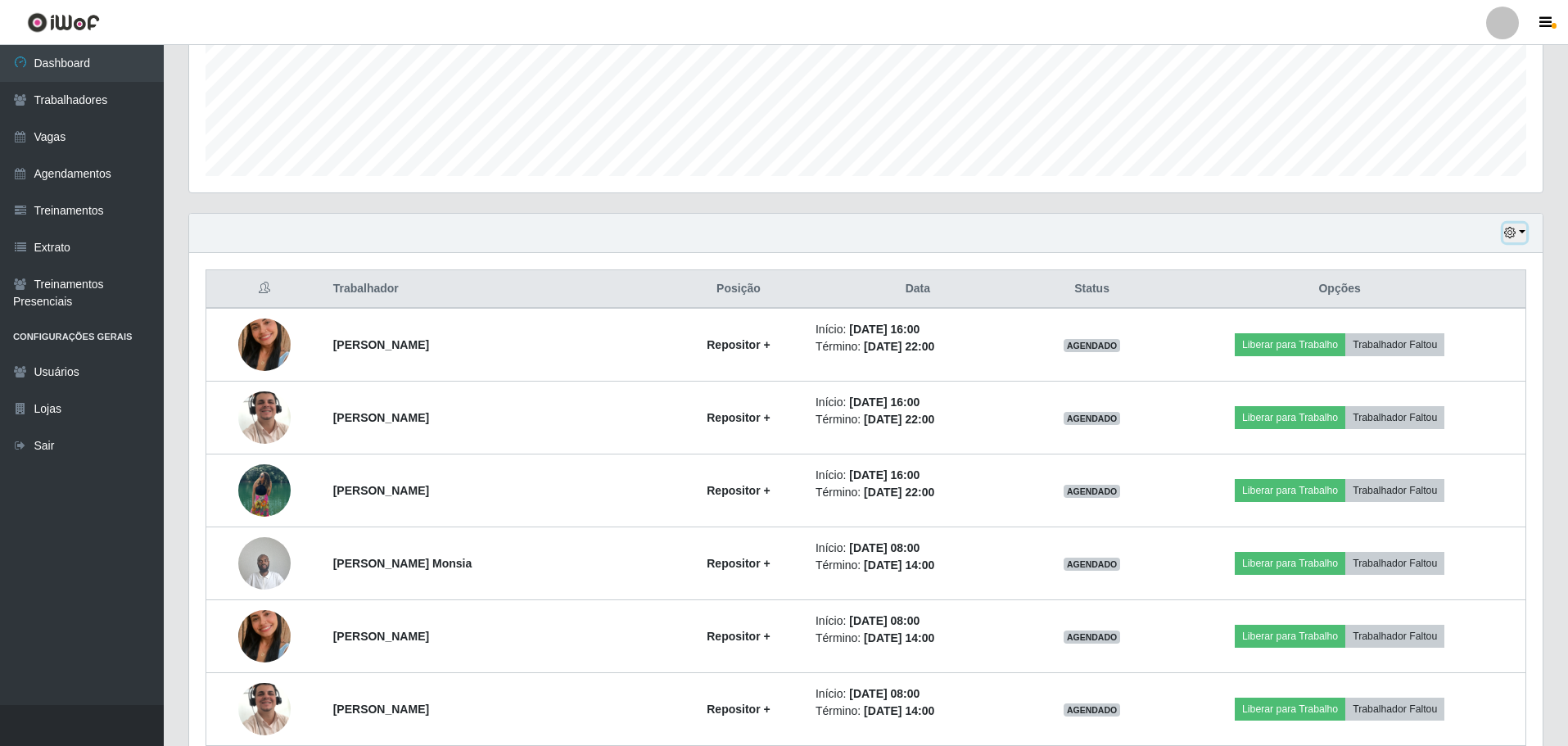
click at [1524, 229] on button "button" at bounding box center [1515, 233] width 23 height 19
click at [1461, 404] on button "Não encerrados" at bounding box center [1461, 399] width 130 height 34
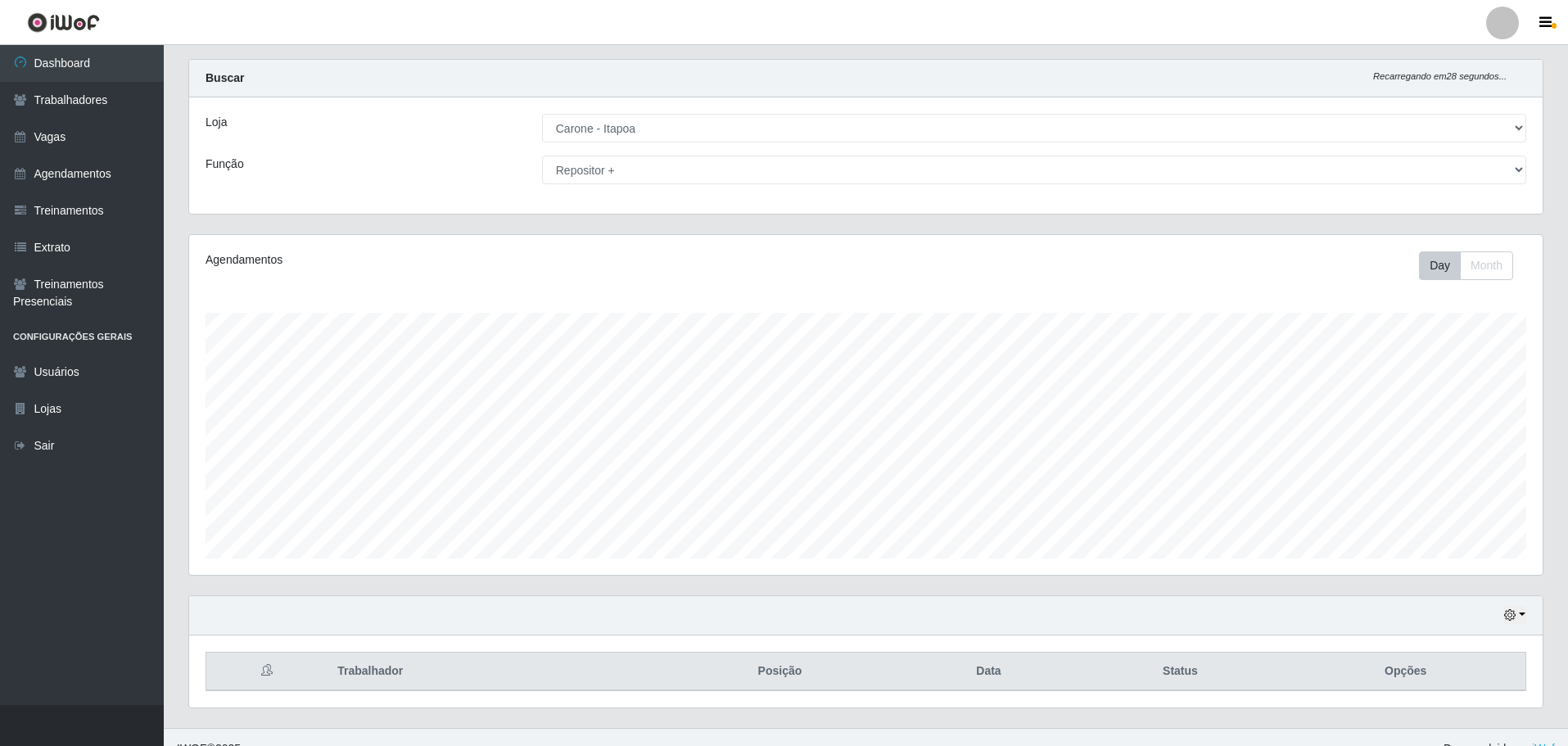
scroll to position [50, 0]
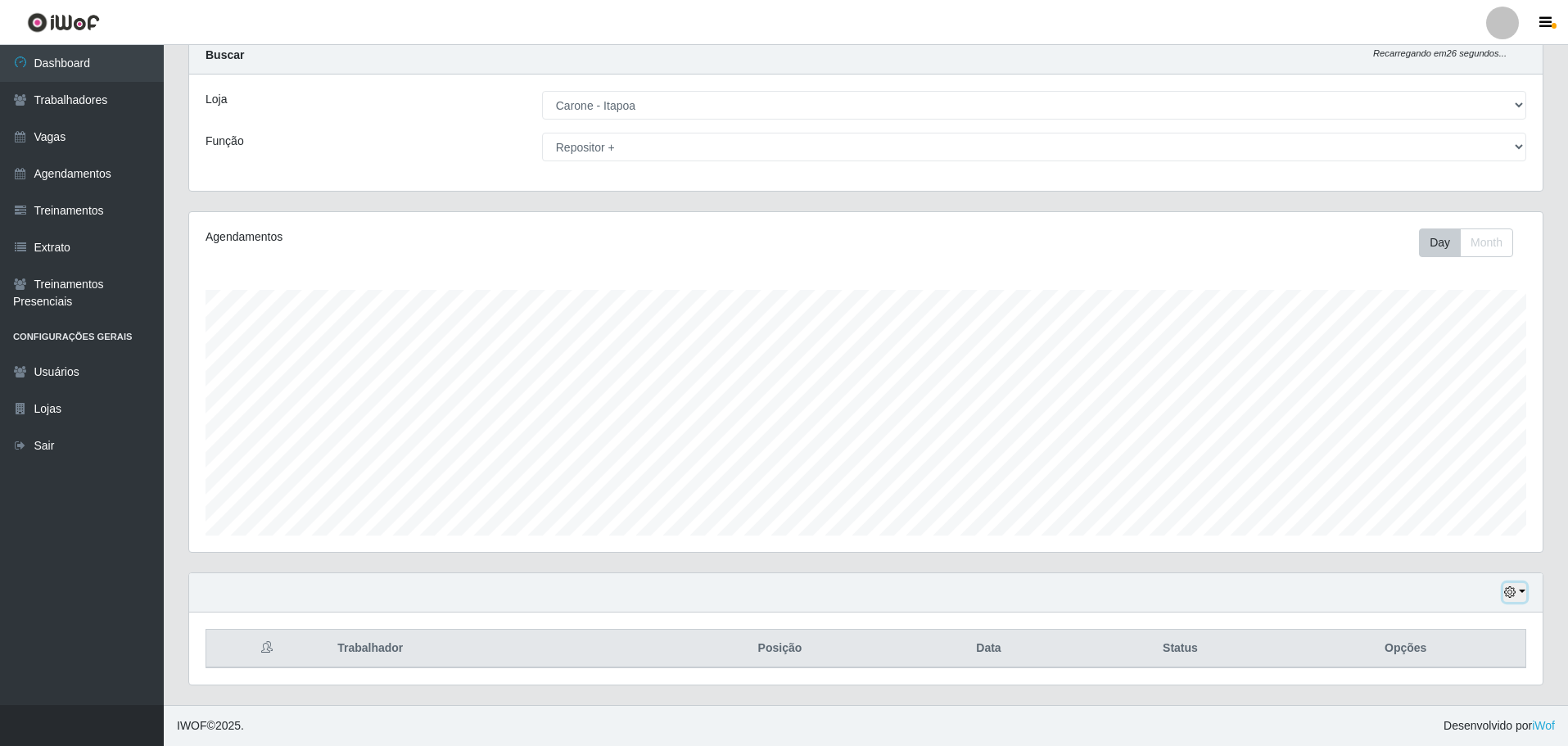
click at [1524, 593] on button "button" at bounding box center [1515, 592] width 23 height 19
click at [1443, 530] on button "1 Semana" at bounding box center [1461, 531] width 130 height 35
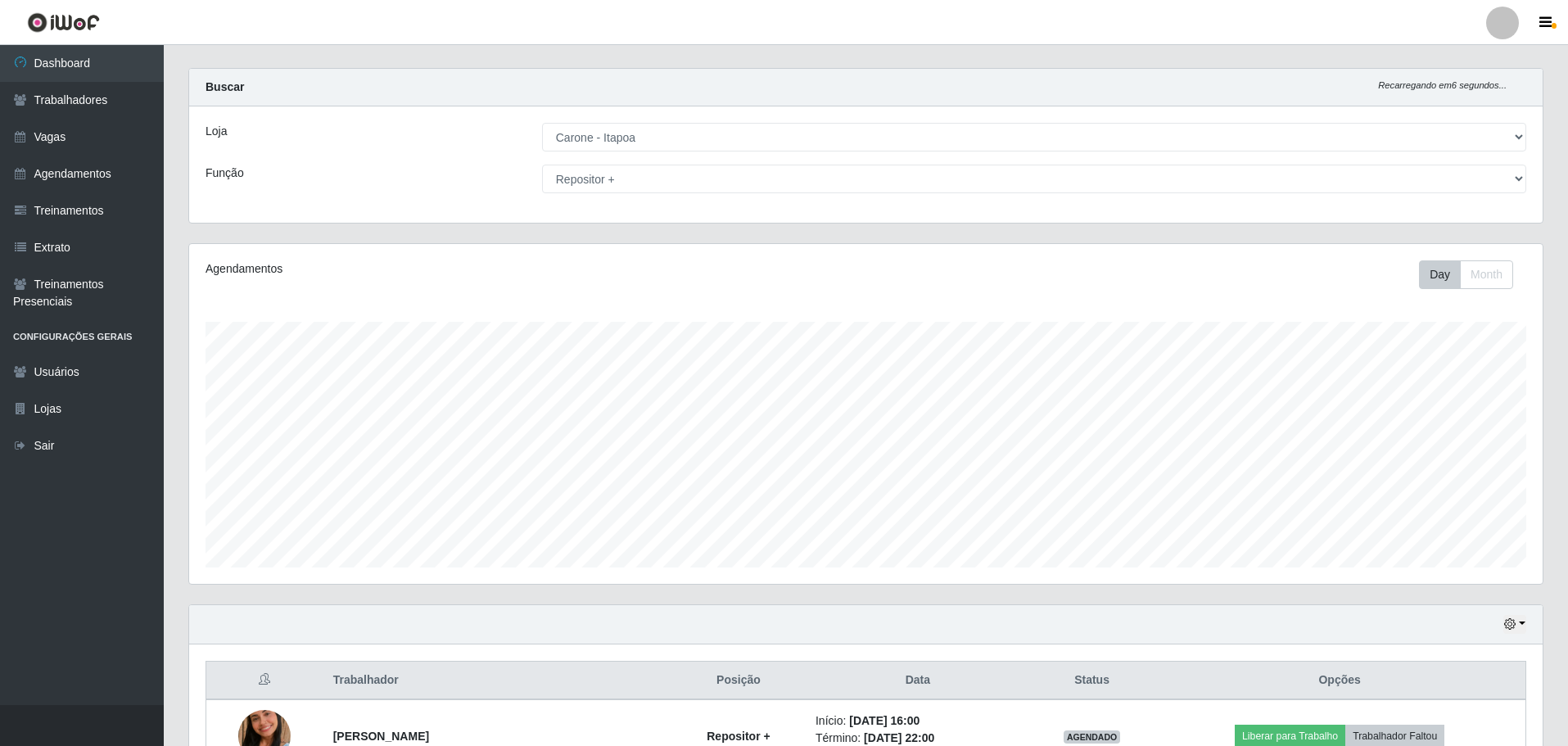
scroll to position [0, 0]
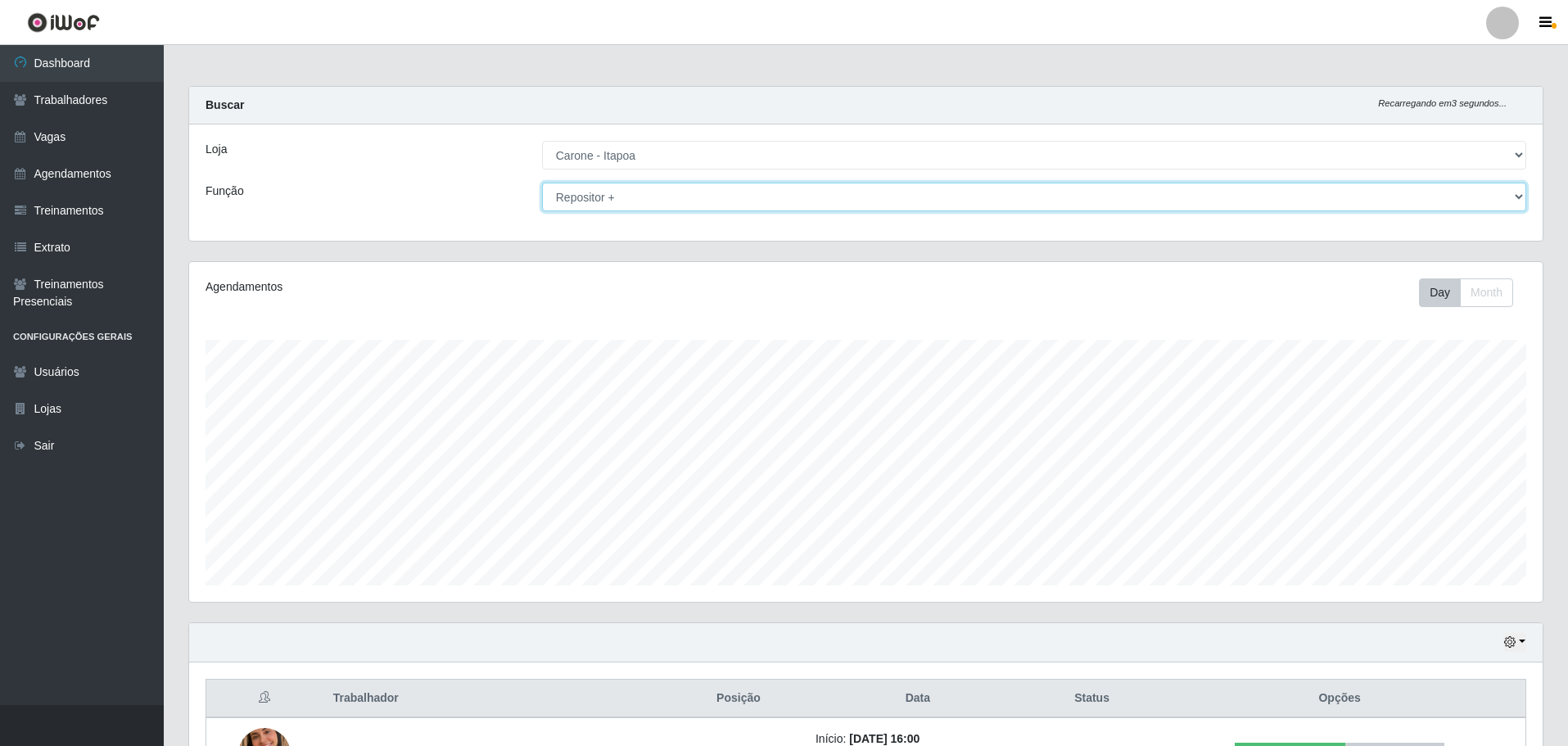
click at [1520, 196] on select "[Selecione...] Embalador Embalador + Embalador ++ Repositor Repositor + Reposit…" at bounding box center [1034, 196] width 985 height 29
click at [542, 182] on select "[Selecione...] Embalador Embalador + Embalador ++ Repositor Repositor + Reposit…" at bounding box center [1034, 196] width 985 height 29
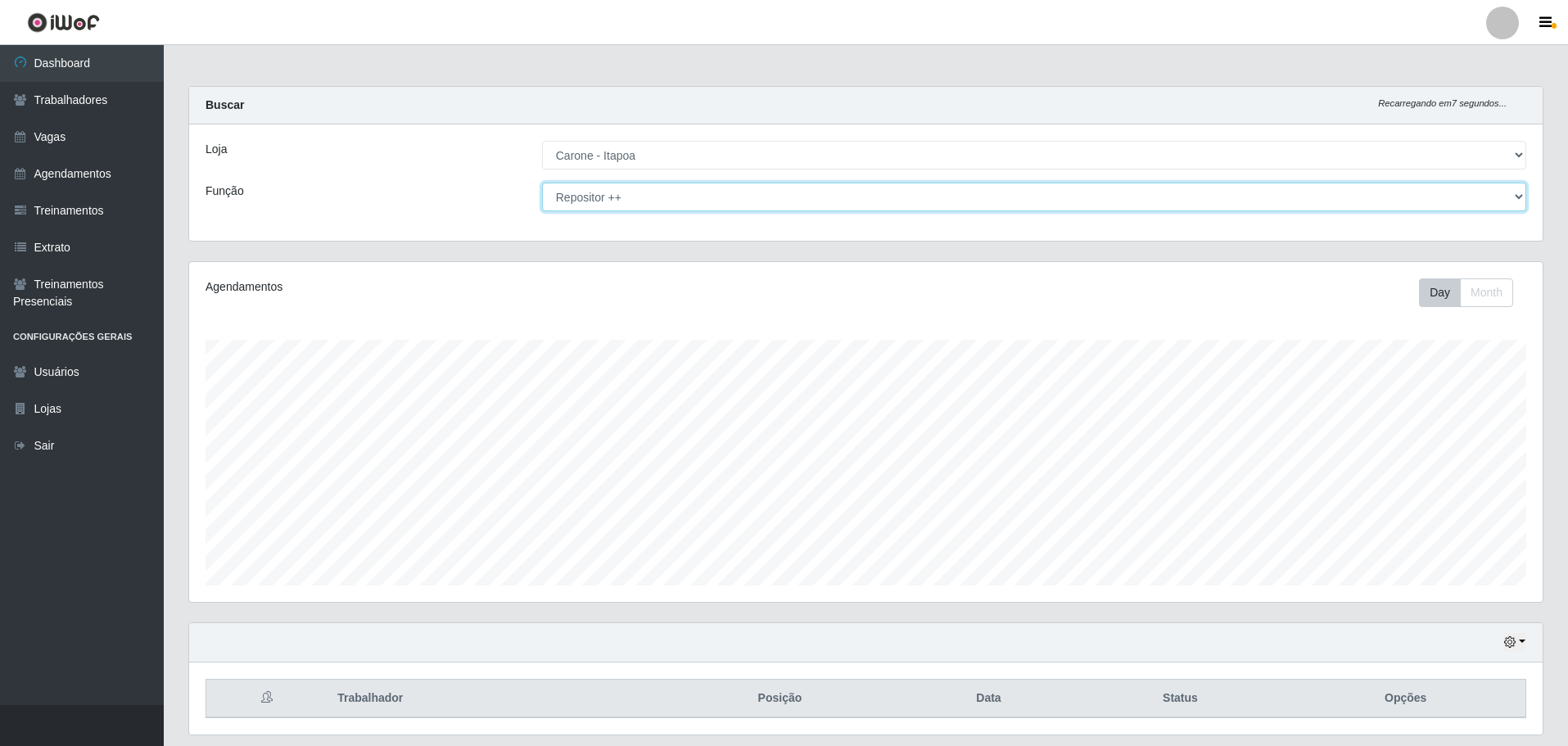
click at [1518, 198] on select "[Selecione...] Embalador Embalador + Embalador ++ Repositor Repositor + Reposit…" at bounding box center [1034, 196] width 985 height 29
click at [542, 182] on select "[Selecione...] Embalador Embalador + Embalador ++ Repositor Repositor + Reposit…" at bounding box center [1034, 196] width 985 height 29
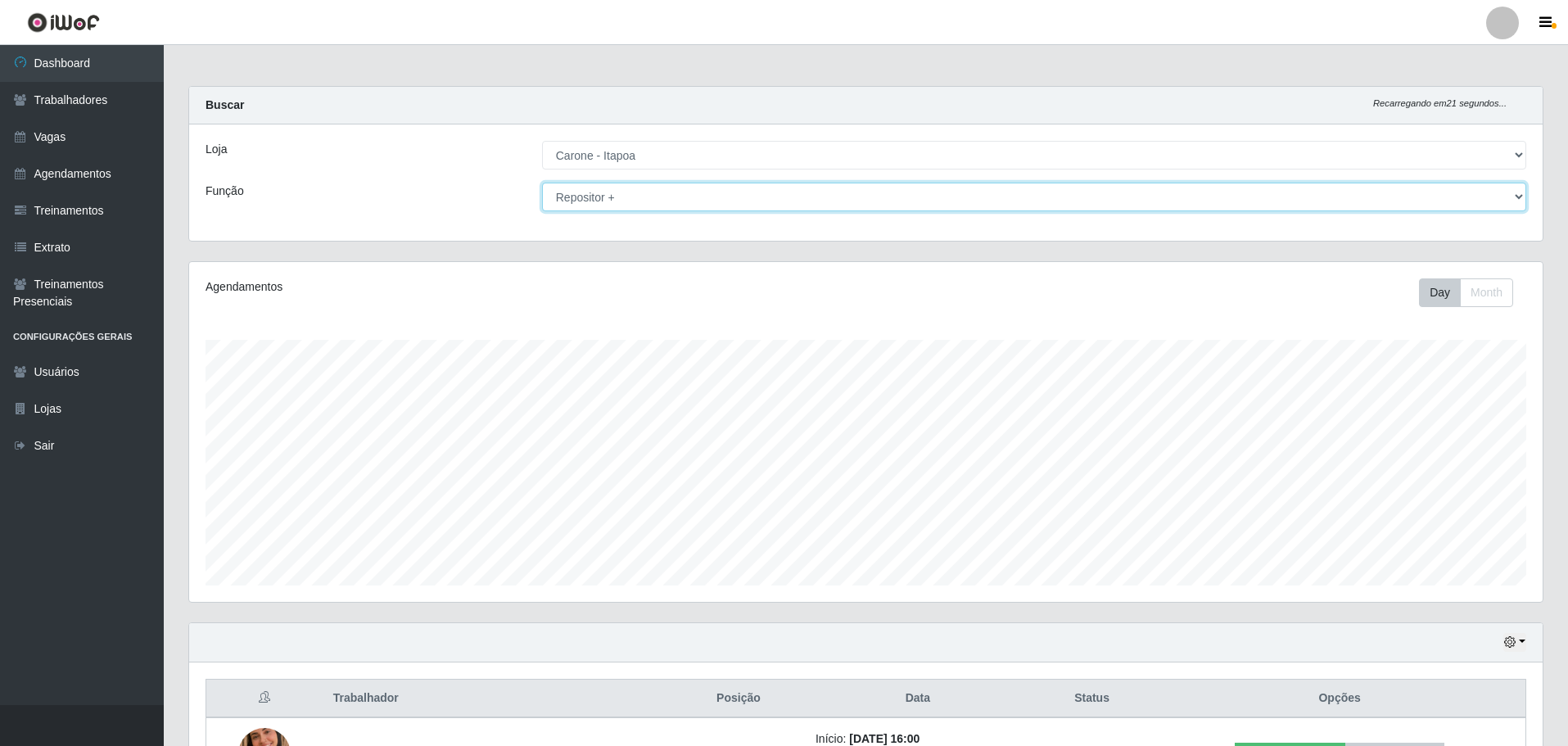
click at [1517, 192] on select "[Selecione...] Embalador Embalador + Embalador ++ Repositor Repositor + Reposit…" at bounding box center [1034, 196] width 985 height 29
click at [542, 182] on select "[Selecione...] Embalador Embalador + Embalador ++ Repositor Repositor + Reposit…" at bounding box center [1034, 196] width 985 height 29
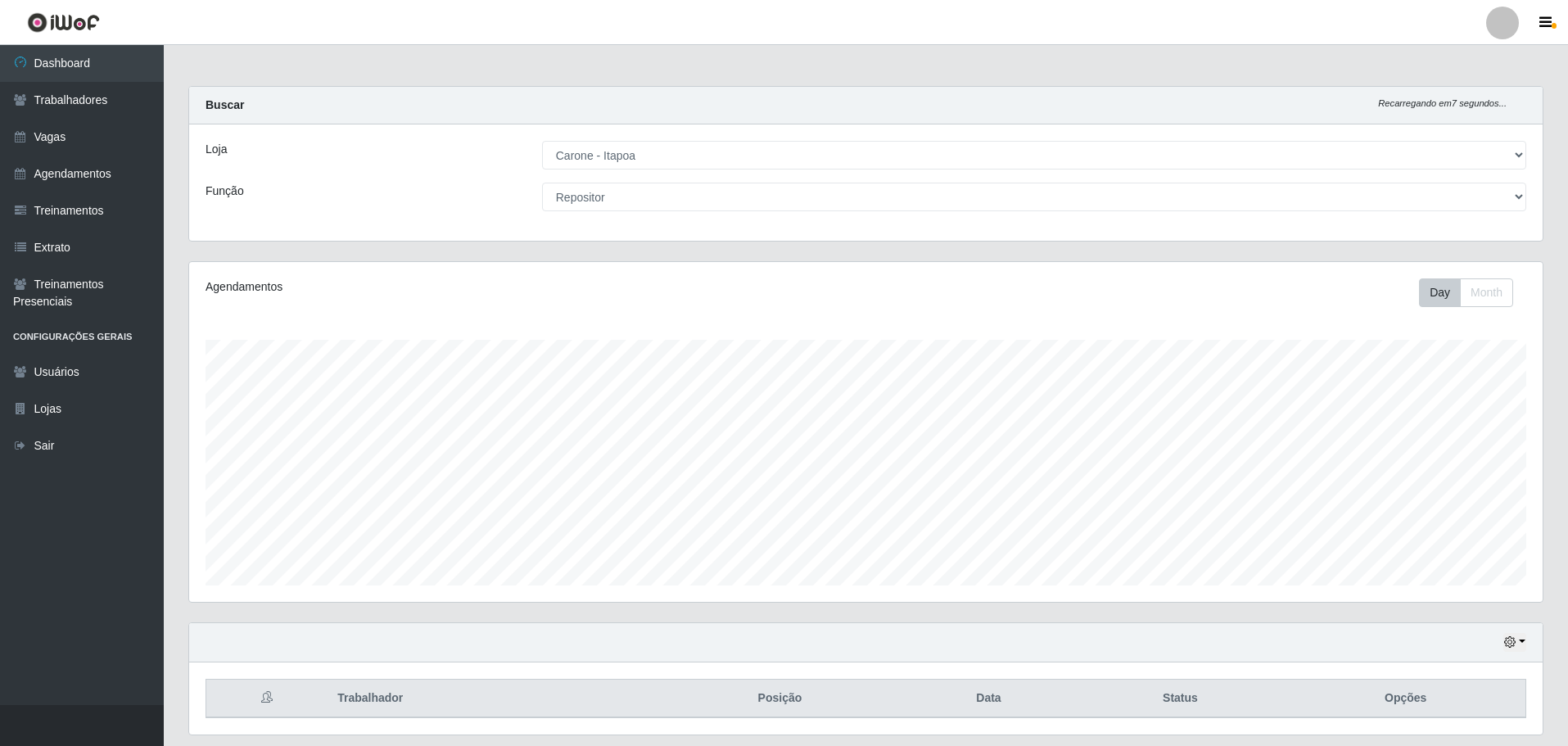
click at [1527, 640] on div "Hoje 1 dia 3 dias 1 Semana Não encerrados" at bounding box center [866, 643] width 1353 height 40
click at [1521, 644] on button "button" at bounding box center [1515, 642] width 23 height 19
click at [1194, 592] on div "Agendamentos Day Month" at bounding box center [866, 432] width 1353 height 340
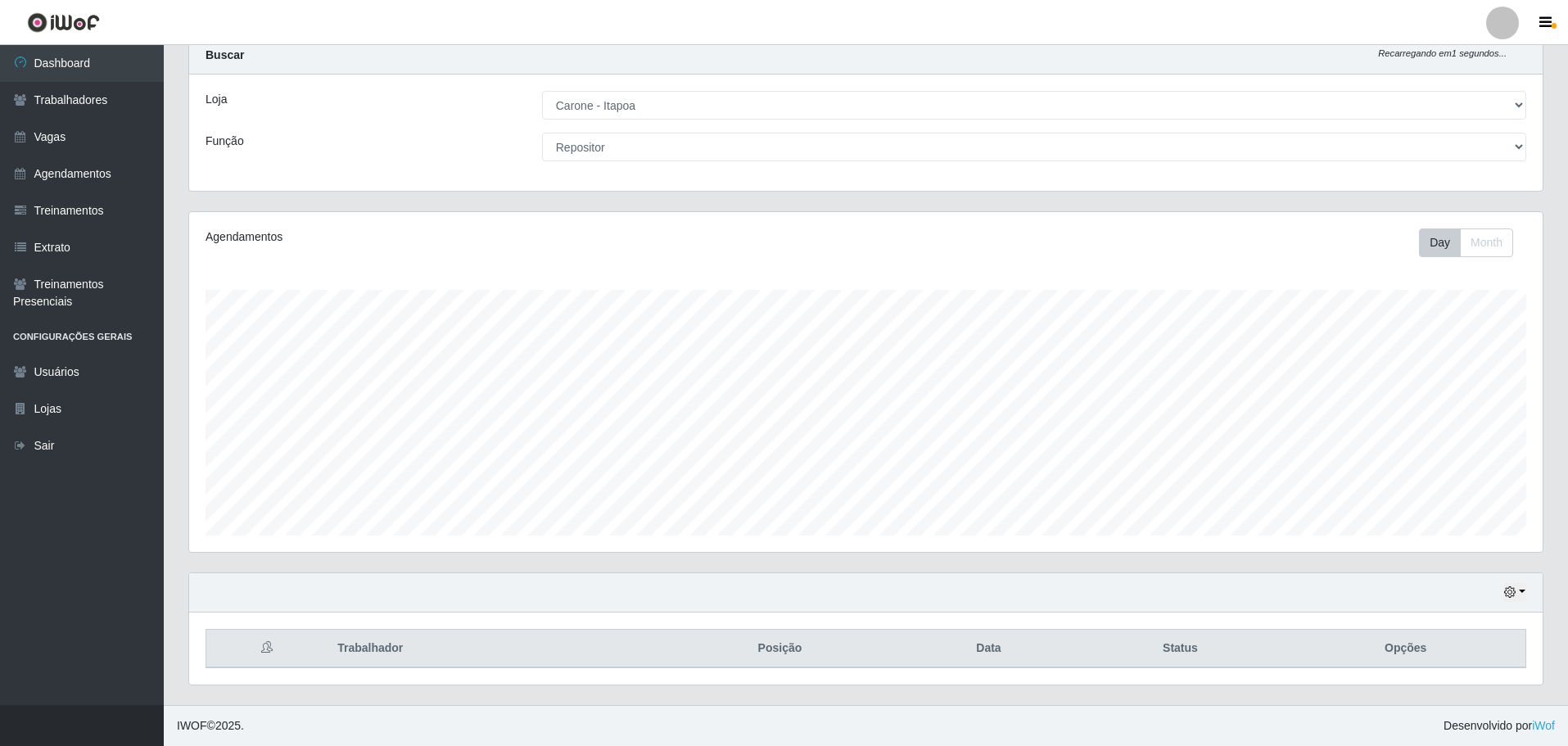
scroll to position [0, 0]
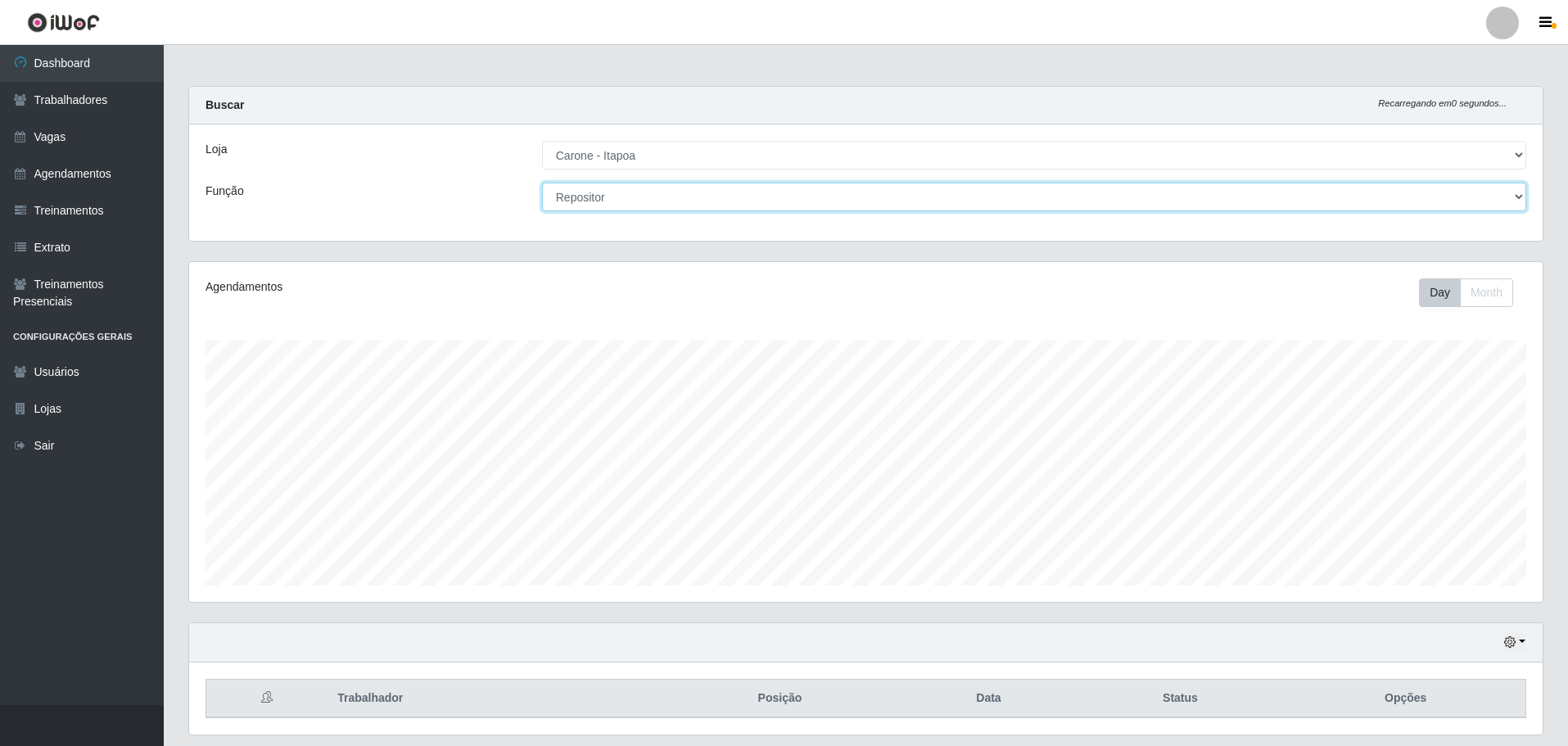
click at [1518, 197] on select "[Selecione...] Embalador Embalador + Embalador ++ Repositor Repositor + Reposit…" at bounding box center [1034, 196] width 985 height 29
click at [542, 182] on select "[Selecione...] Embalador Embalador + Embalador ++ Repositor Repositor + Reposit…" at bounding box center [1034, 196] width 985 height 29
click at [1514, 201] on select "[Selecione...] Embalador Embalador + Embalador ++ Repositor Repositor + Reposit…" at bounding box center [1034, 196] width 985 height 29
click at [542, 182] on select "[Selecione...] Embalador Embalador + Embalador ++ Repositor Repositor + Reposit…" at bounding box center [1034, 196] width 985 height 29
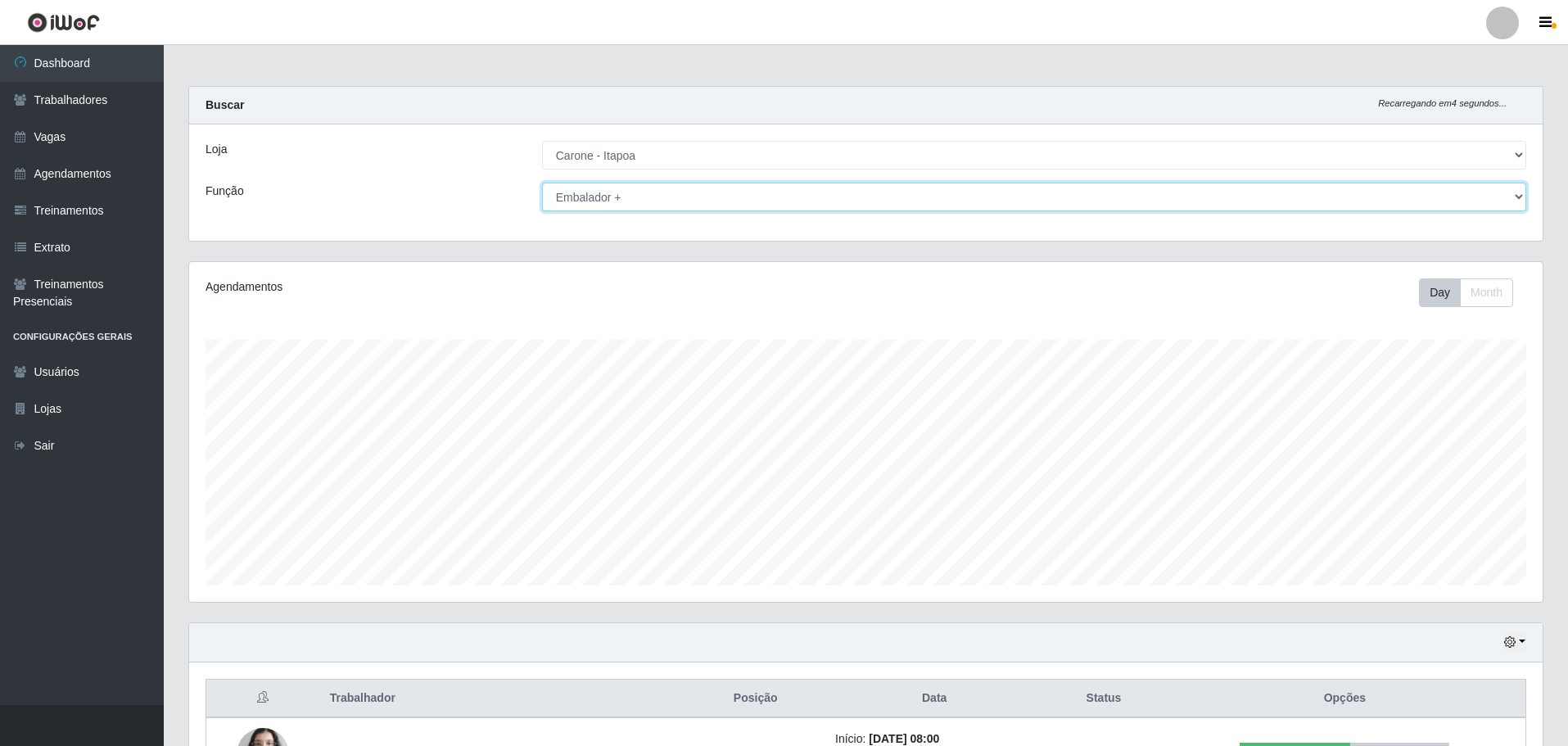
click at [1516, 196] on select "[Selecione...] Embalador Embalador + Embalador ++ Repositor Repositor + Reposit…" at bounding box center [1034, 196] width 985 height 29
click at [542, 182] on select "[Selecione...] Embalador Embalador + Embalador ++ Repositor Repositor + Reposit…" at bounding box center [1034, 196] width 985 height 29
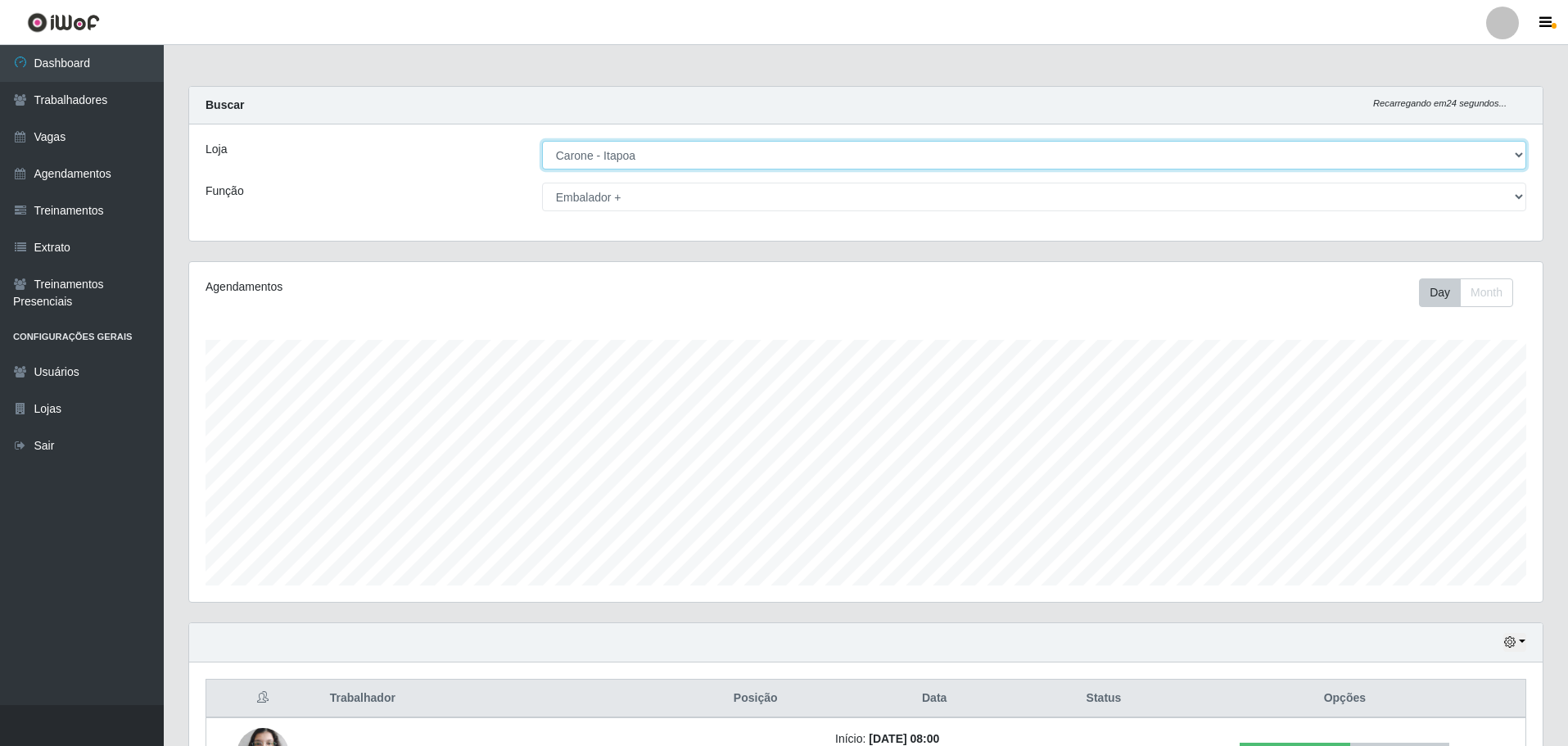
click at [1524, 155] on select "[Selecione...] [PERSON_NAME] - [GEOGRAPHIC_DATA]" at bounding box center [1034, 155] width 985 height 29
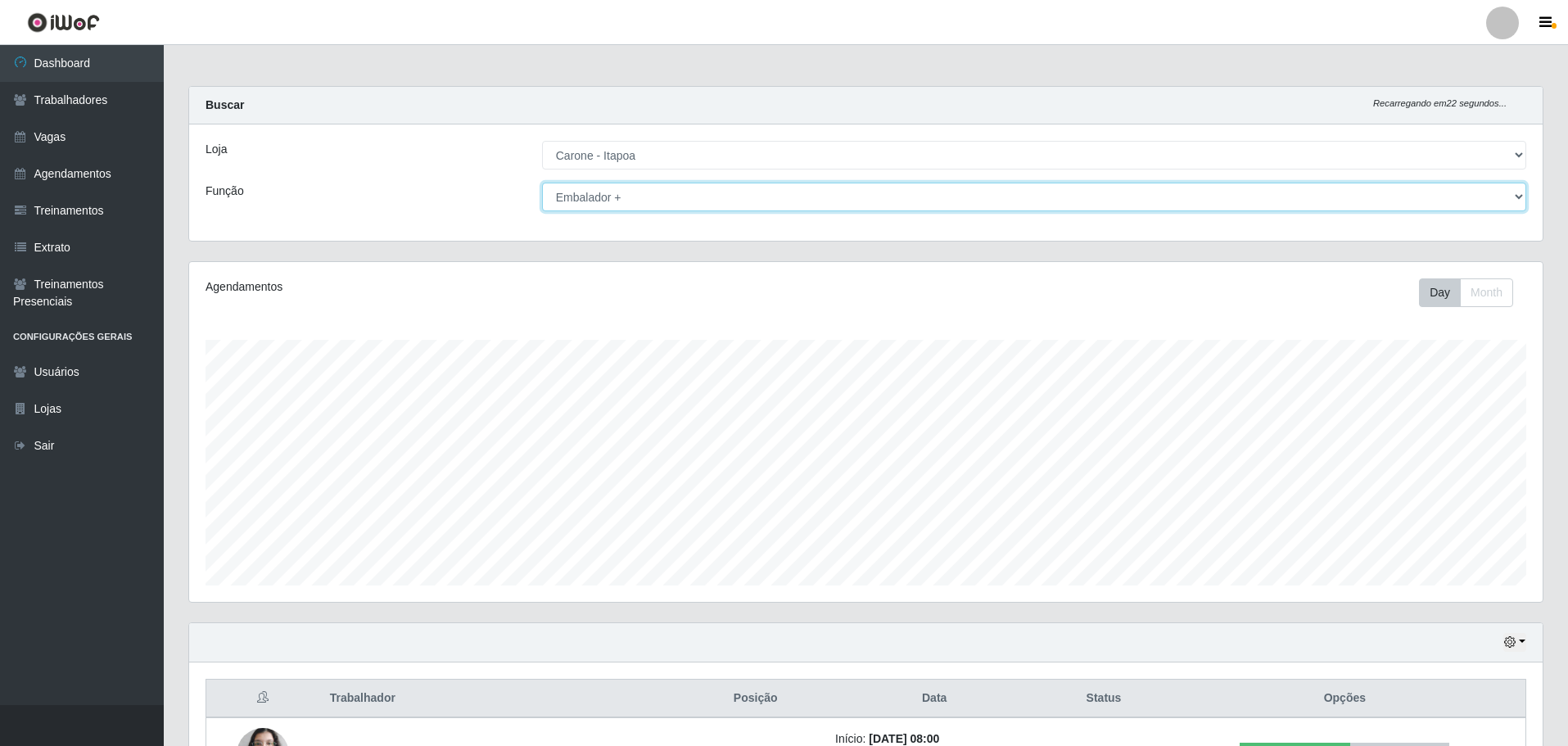
click at [1511, 204] on select "[Selecione...] Embalador Embalador + Embalador ++ Repositor Repositor + Reposit…" at bounding box center [1034, 196] width 985 height 29
click at [542, 182] on select "[Selecione...] Embalador Embalador + Embalador ++ Repositor Repositor + Reposit…" at bounding box center [1034, 196] width 985 height 29
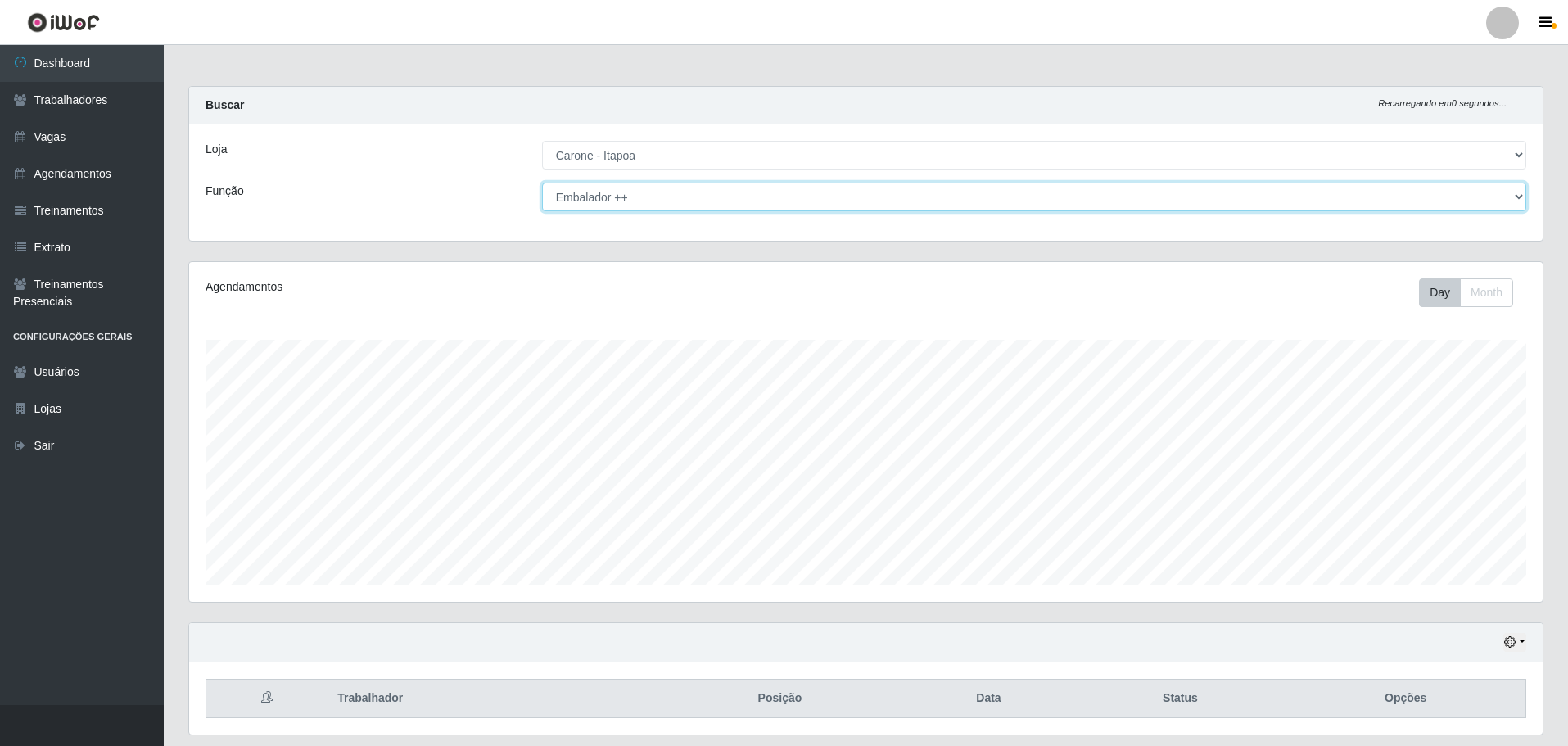
click at [1518, 196] on select "[Selecione...] Embalador Embalador + Embalador ++ Repositor Repositor + Reposit…" at bounding box center [1034, 196] width 985 height 29
select select "1"
click at [542, 182] on select "[Selecione...] Embalador Embalador + Embalador ++ Repositor Repositor + Reposit…" at bounding box center [1034, 196] width 985 height 29
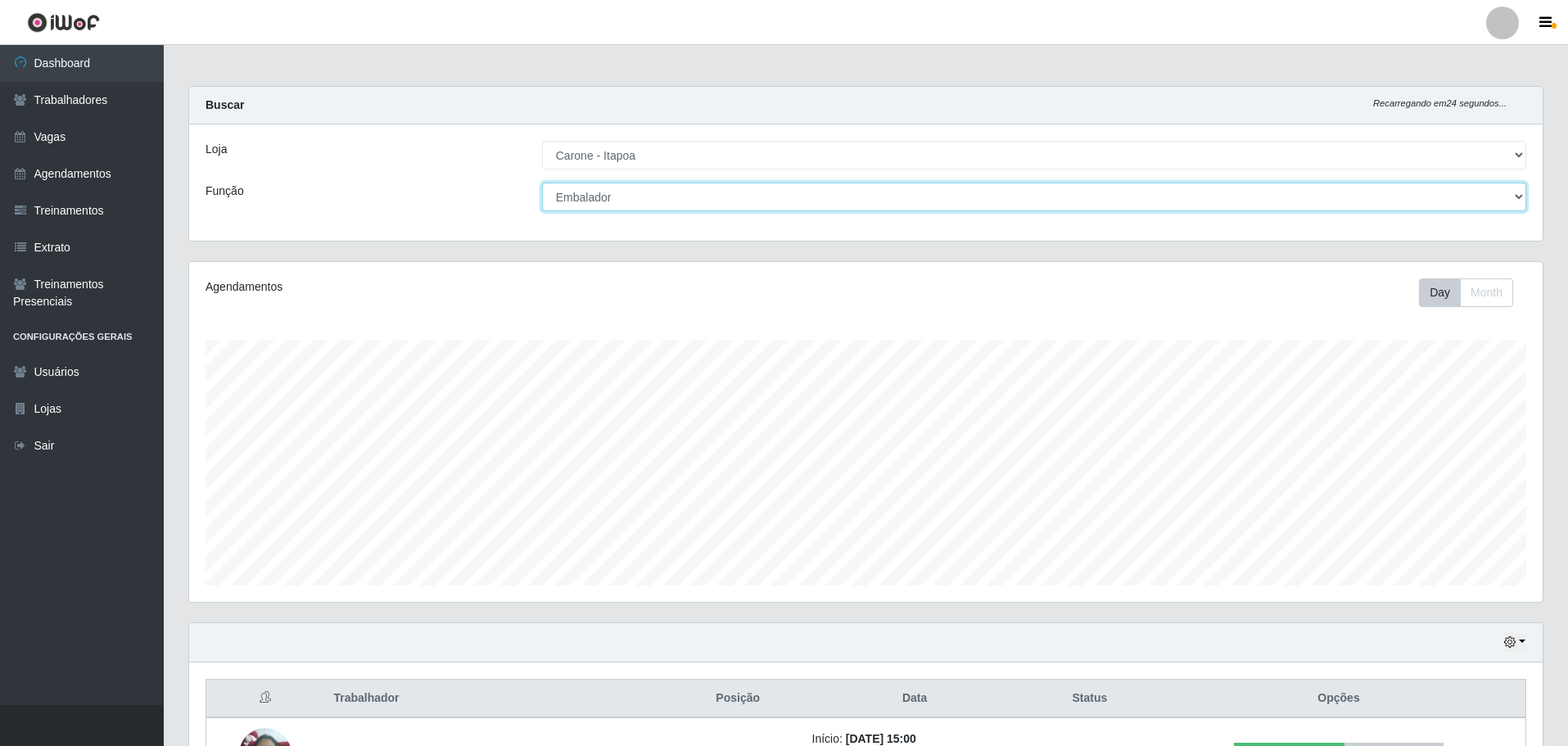
scroll to position [268, 0]
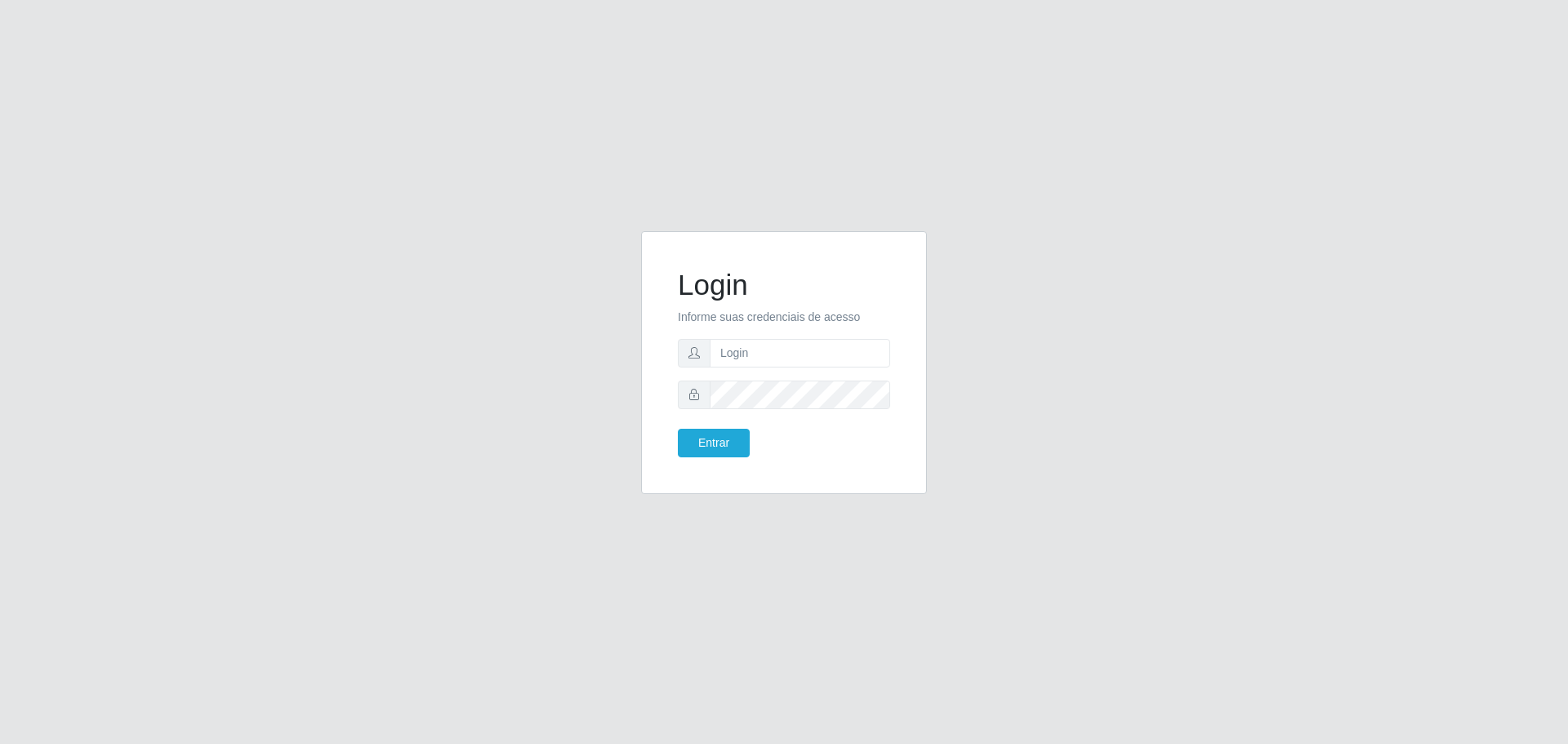
drag, startPoint x: 1469, startPoint y: 0, endPoint x: 1325, endPoint y: 297, distance: 330.1
click at [1325, 297] on div "Login Informe suas credenciais de acesso Entrar" at bounding box center [784, 372] width 1568 height 744
